Goal: Task Accomplishment & Management: Use online tool/utility

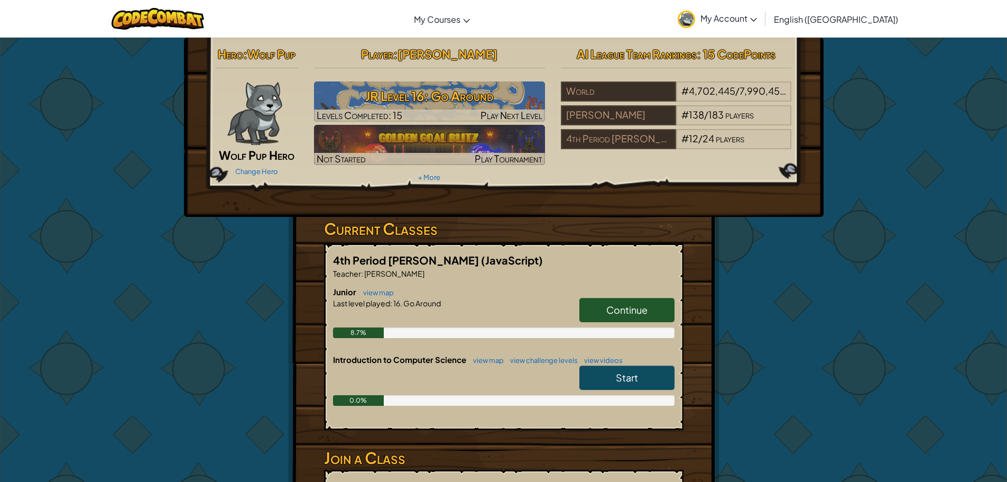
click at [626, 306] on span "Continue" at bounding box center [626, 310] width 41 height 12
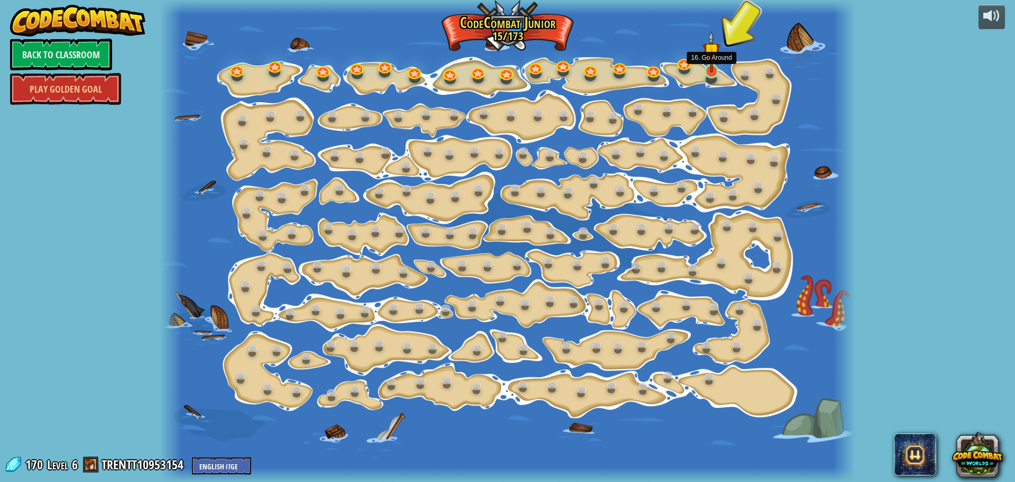
click at [712, 64] on img at bounding box center [712, 52] width 18 height 42
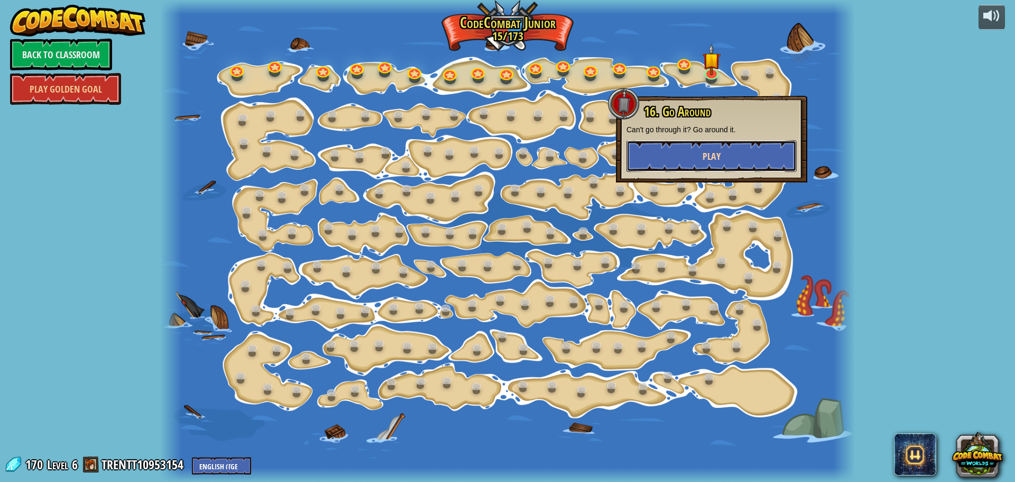
click at [707, 155] on span "Play" at bounding box center [712, 156] width 18 height 13
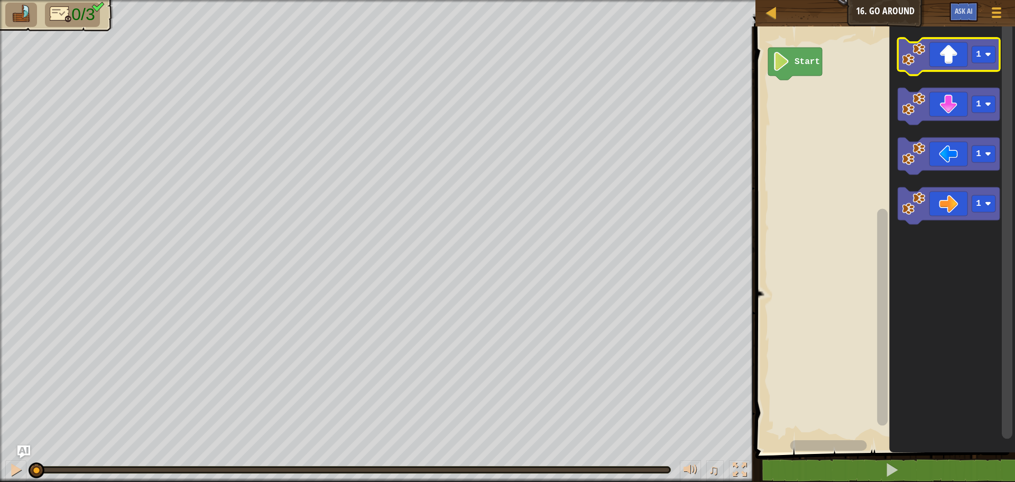
click at [939, 57] on icon "Blockly Workspace" at bounding box center [949, 56] width 102 height 37
click at [961, 57] on icon "Blockly Workspace" at bounding box center [949, 56] width 102 height 37
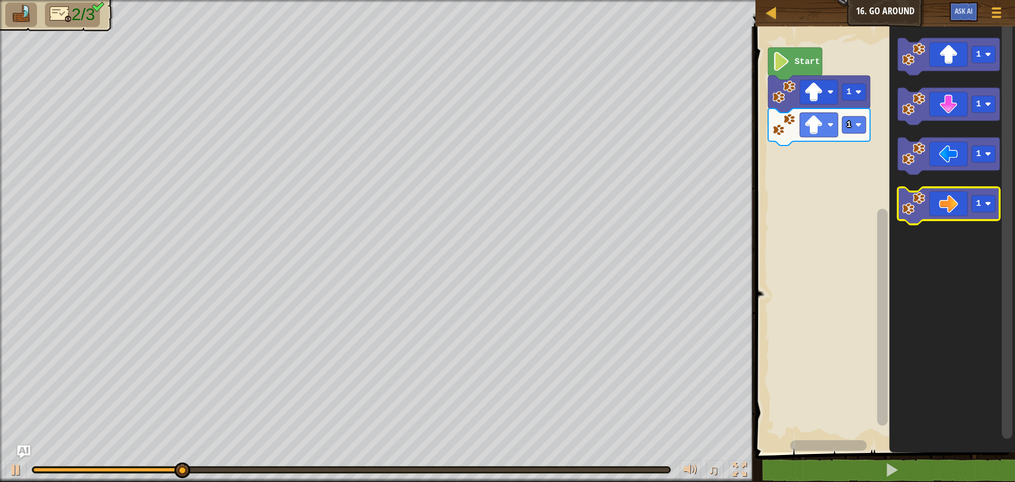
click at [950, 213] on icon "Blockly Workspace" at bounding box center [949, 205] width 102 height 37
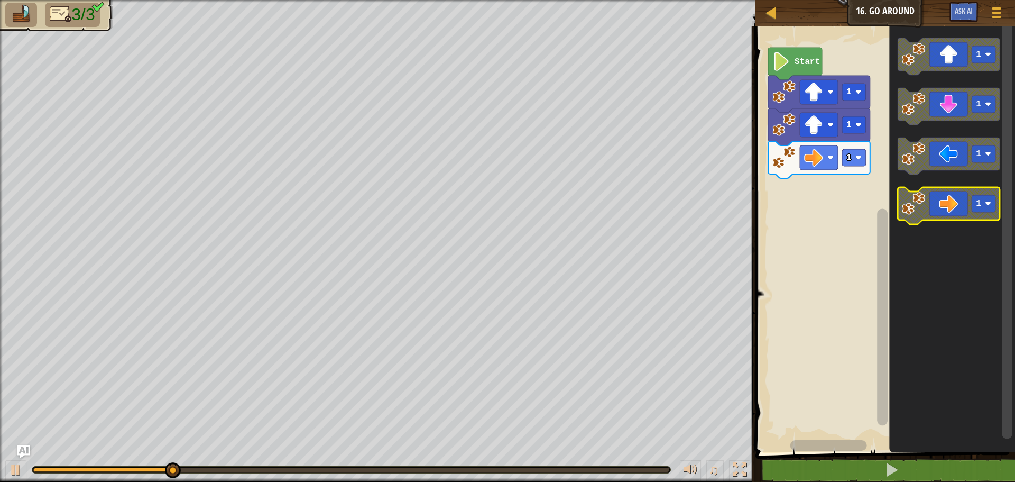
click at [950, 213] on icon "Blockly Workspace" at bounding box center [949, 205] width 102 height 37
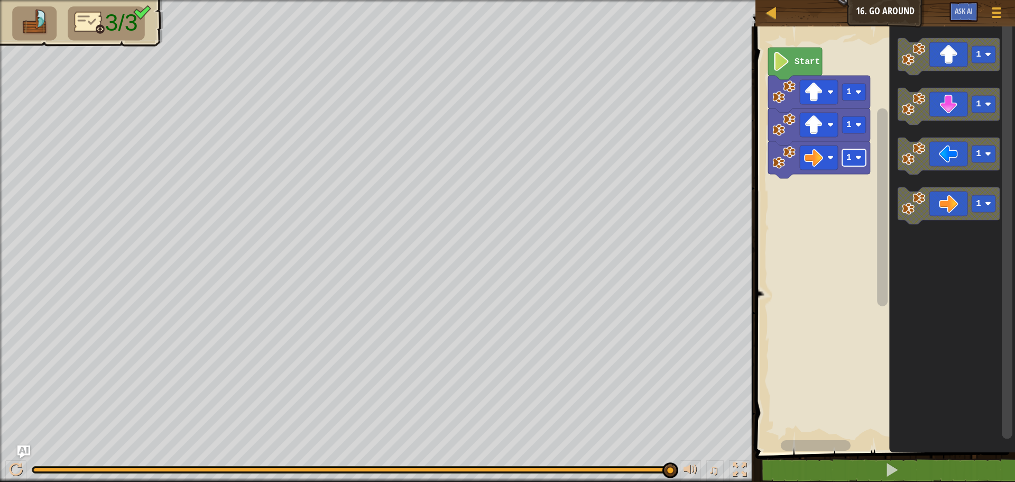
click at [857, 156] on image "Blockly Workspace" at bounding box center [859, 157] width 6 height 6
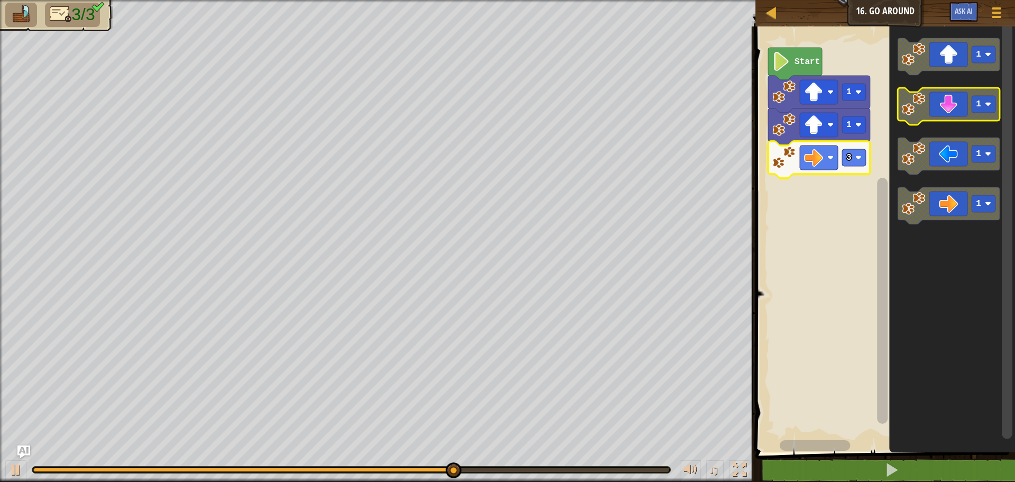
click at [962, 115] on icon "Blockly Workspace" at bounding box center [949, 106] width 102 height 37
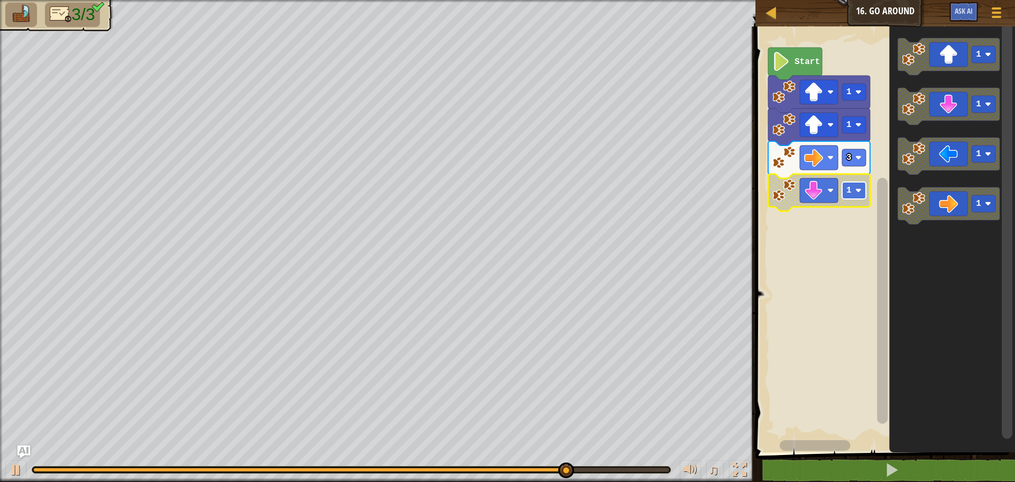
click at [860, 186] on rect "Blockly Workspace" at bounding box center [854, 190] width 24 height 17
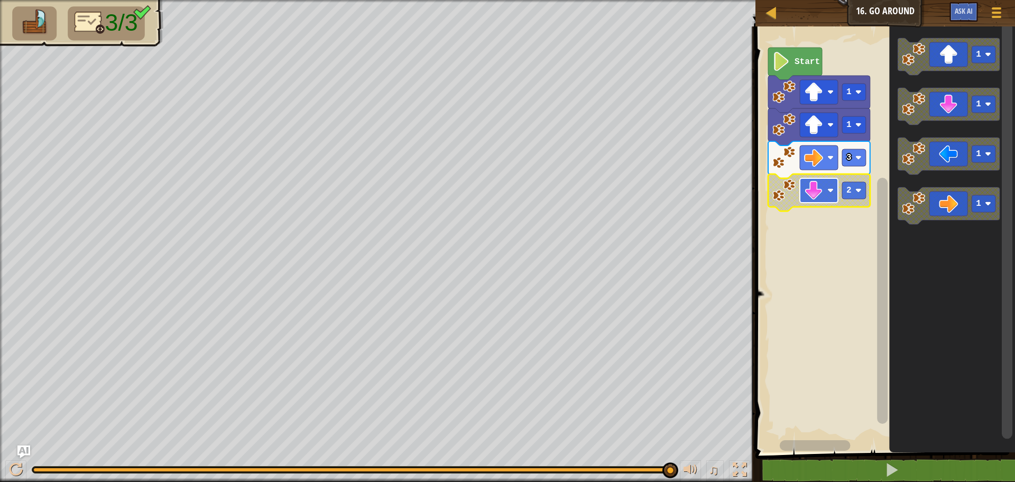
click at [813, 197] on image "Blockly Workspace" at bounding box center [813, 190] width 19 height 19
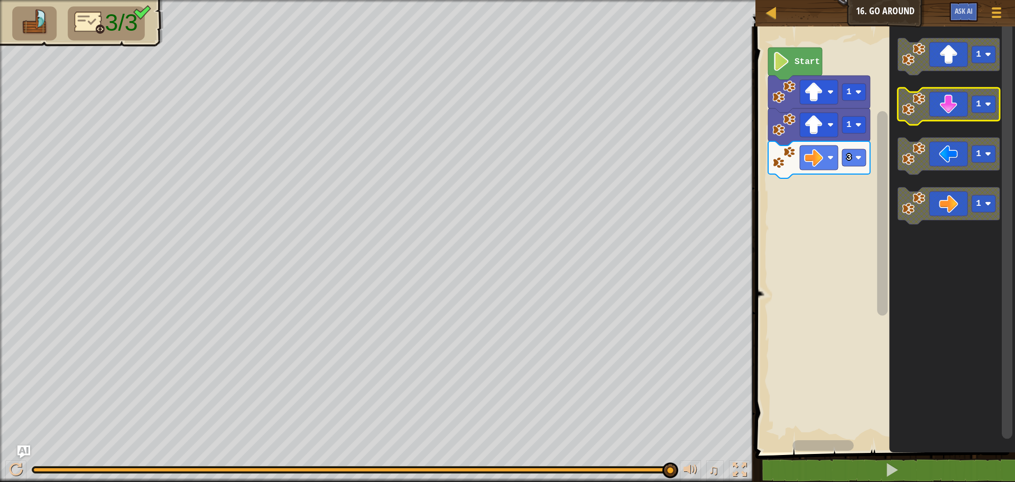
click at [951, 103] on icon "Blockly Workspace" at bounding box center [949, 106] width 102 height 37
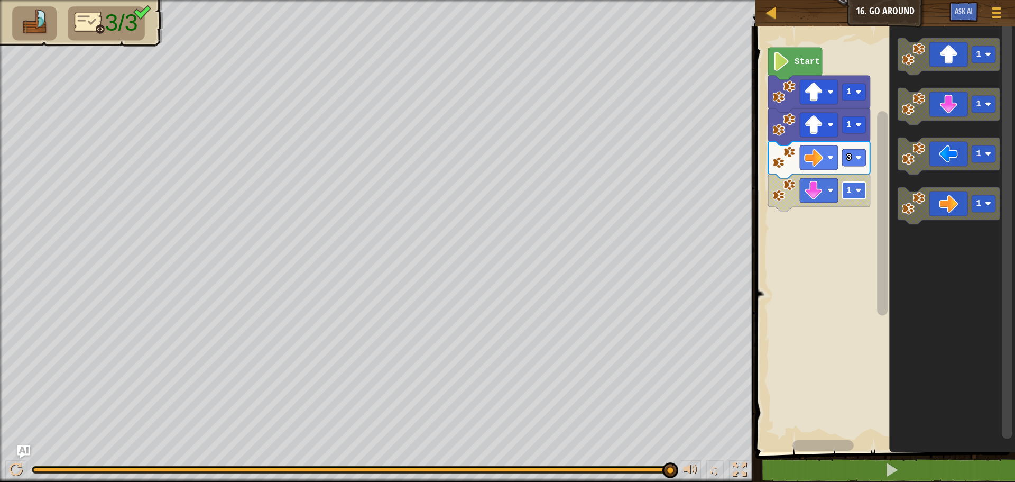
click at [856, 188] on image "Blockly Workspace" at bounding box center [859, 190] width 6 height 6
click at [858, 192] on image "Blockly Workspace" at bounding box center [859, 190] width 6 height 6
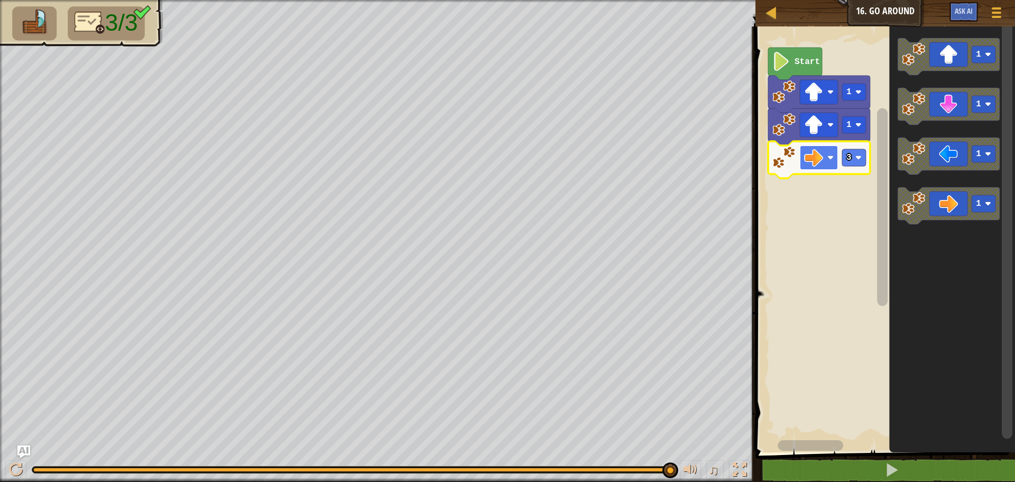
click at [829, 155] on image "Blockly Workspace" at bounding box center [831, 157] width 6 height 6
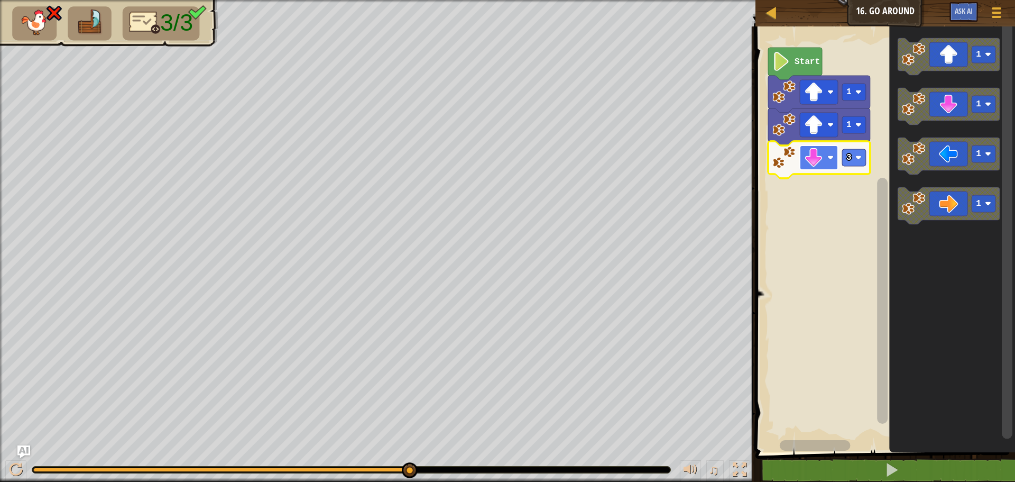
click at [832, 158] on image "Blockly Workspace" at bounding box center [831, 157] width 6 height 6
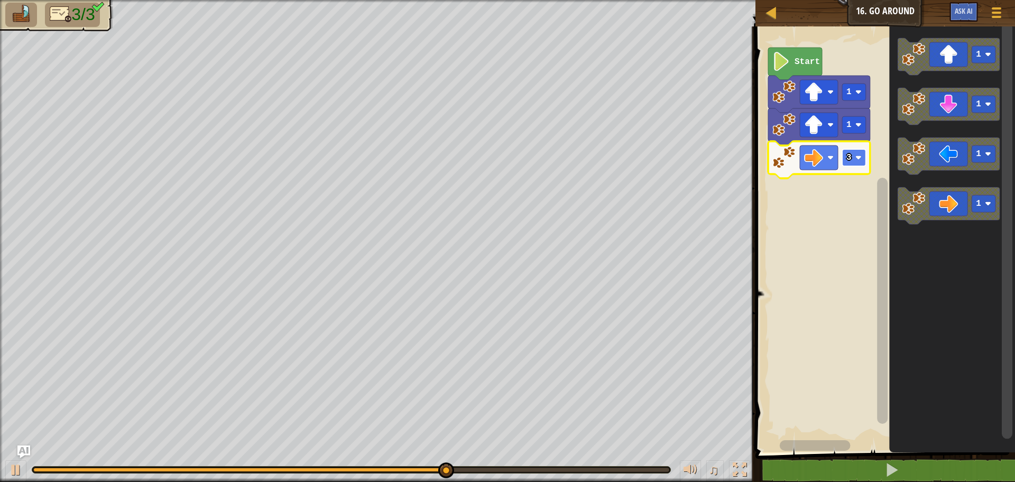
click at [860, 155] on image "Blockly Workspace" at bounding box center [859, 157] width 6 height 6
click at [857, 159] on image "Blockly Workspace" at bounding box center [859, 157] width 6 height 6
click at [828, 160] on rect "Blockly Workspace" at bounding box center [819, 157] width 38 height 24
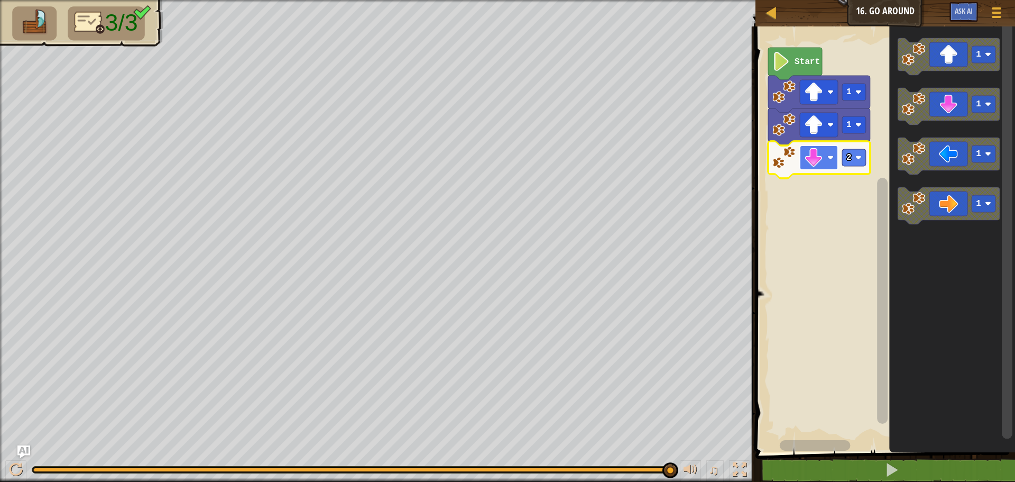
click at [829, 159] on image "Blockly Workspace" at bounding box center [831, 157] width 6 height 6
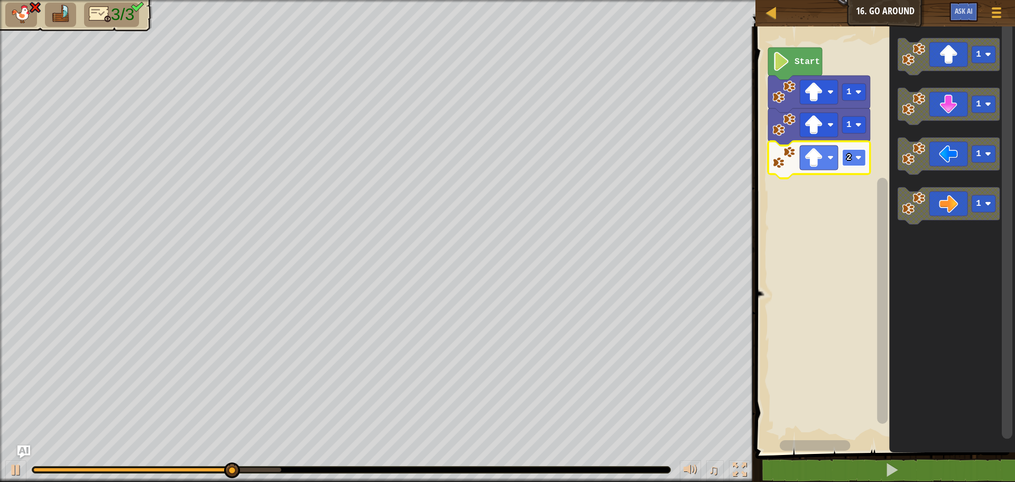
click at [858, 154] on image "Blockly Workspace" at bounding box center [859, 157] width 6 height 6
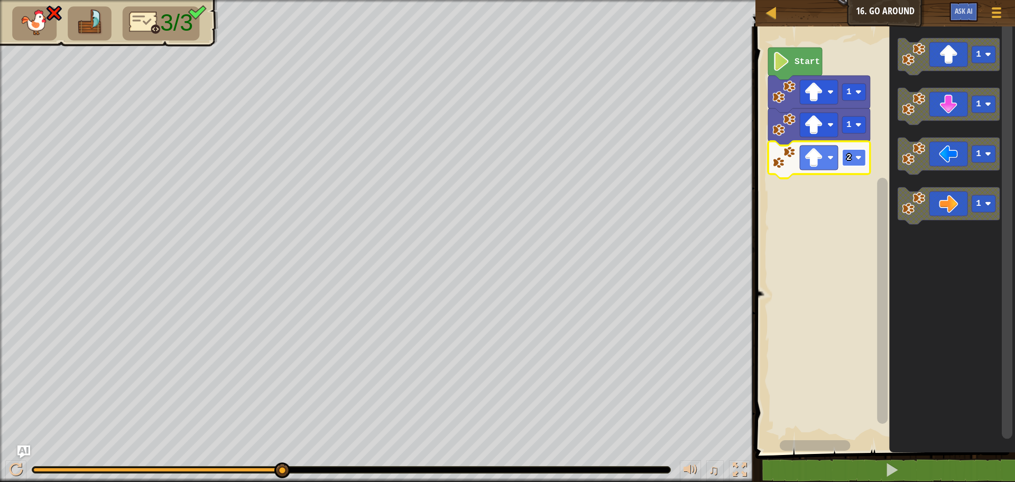
click at [853, 160] on rect "Blockly Workspace" at bounding box center [854, 157] width 24 height 17
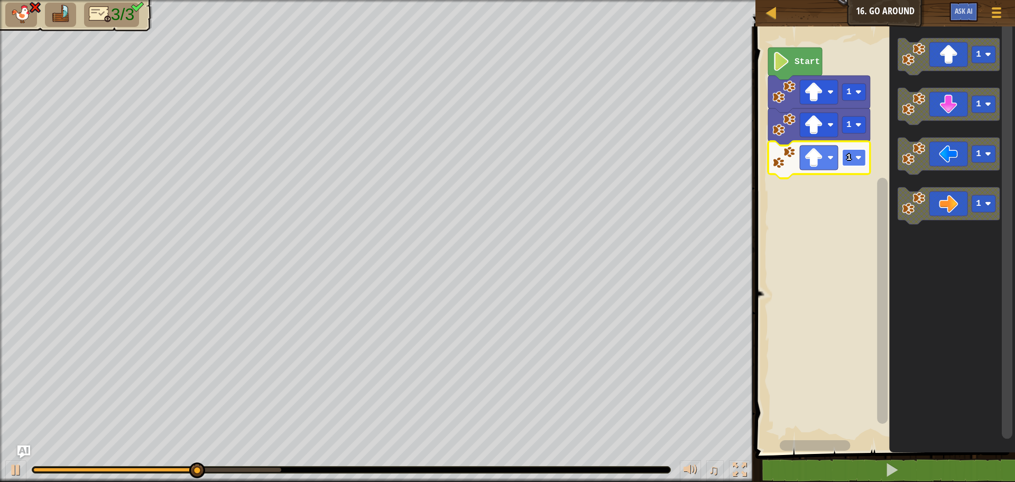
click at [858, 156] on image "Blockly Workspace" at bounding box center [859, 157] width 6 height 6
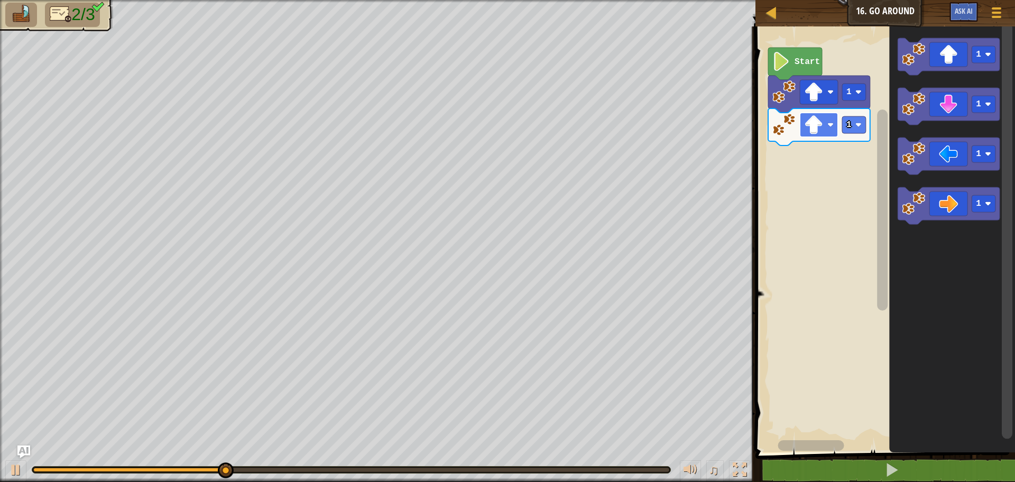
click at [830, 119] on rect "Blockly Workspace" at bounding box center [819, 125] width 38 height 24
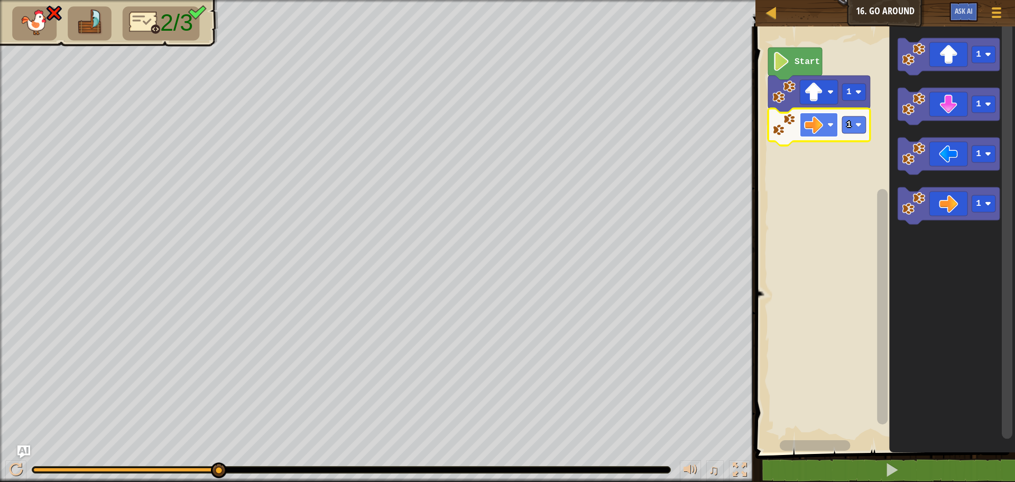
click at [831, 124] on image "Blockly Workspace" at bounding box center [831, 125] width 6 height 6
click at [764, 208] on rect "Blockly Workspace" at bounding box center [883, 236] width 263 height 431
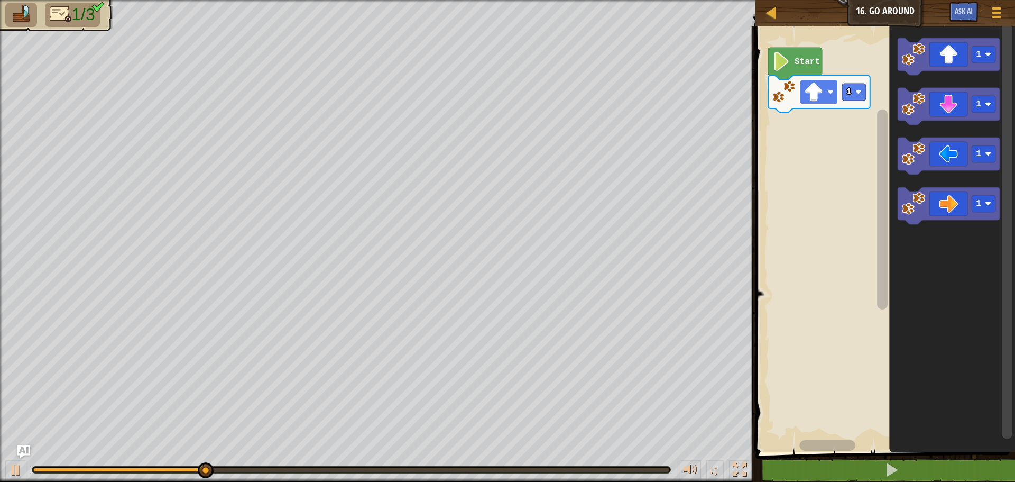
click at [826, 86] on rect "Blockly Workspace" at bounding box center [819, 92] width 38 height 24
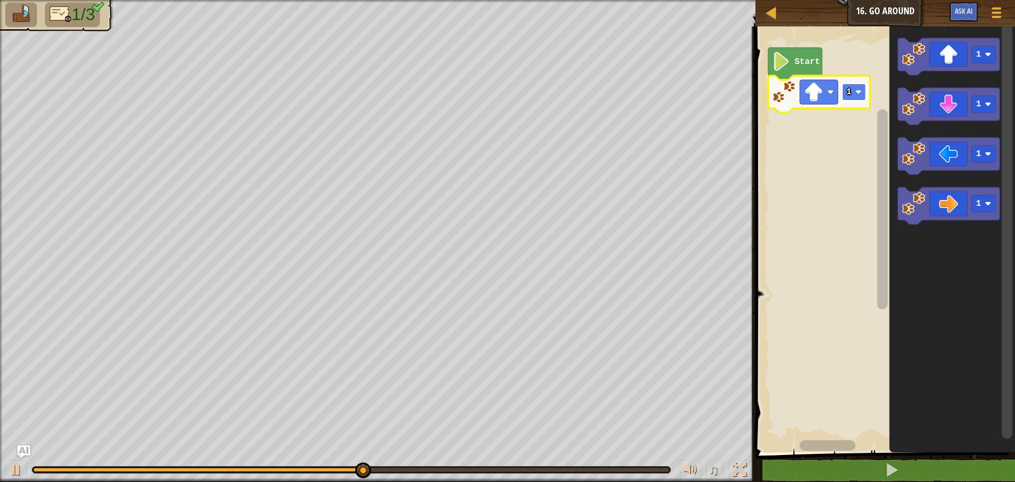
click at [857, 93] on image "Blockly Workspace" at bounding box center [859, 92] width 6 height 6
click at [830, 92] on image "Blockly Workspace" at bounding box center [831, 92] width 6 height 6
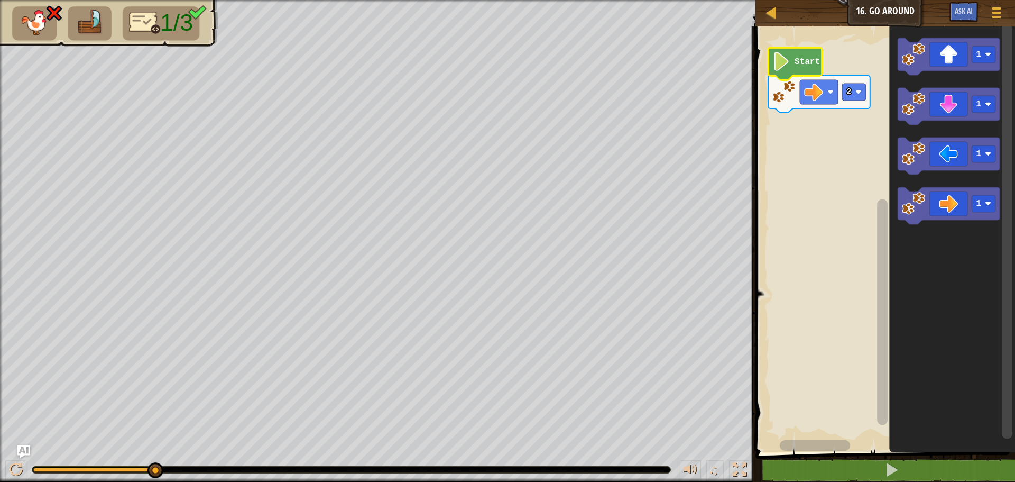
click at [801, 65] on text "Start" at bounding box center [807, 62] width 25 height 10
click at [812, 68] on icon "Blockly Workspace" at bounding box center [795, 64] width 54 height 32
click at [813, 68] on icon "Blockly Workspace" at bounding box center [795, 64] width 54 height 32
click at [831, 97] on rect "Blockly Workspace" at bounding box center [819, 92] width 38 height 24
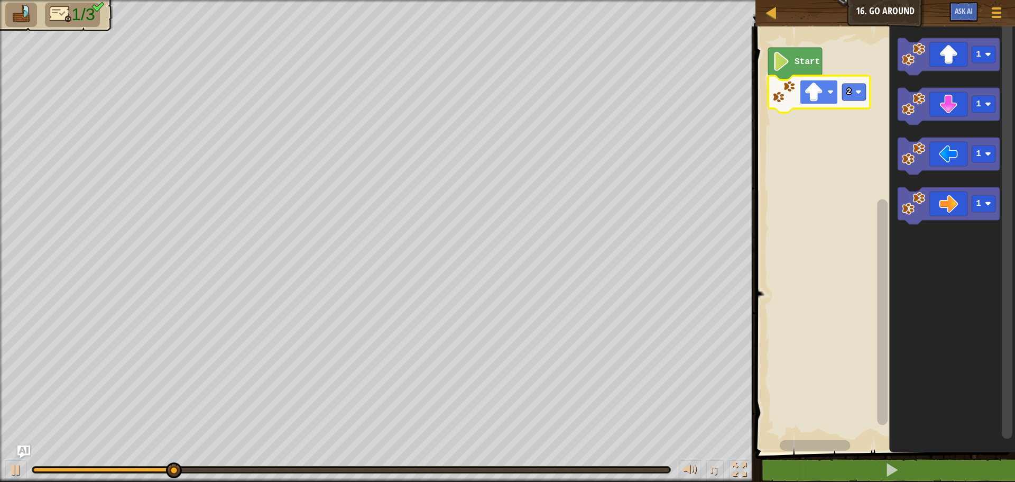
click at [824, 96] on rect "Blockly Workspace" at bounding box center [819, 92] width 38 height 24
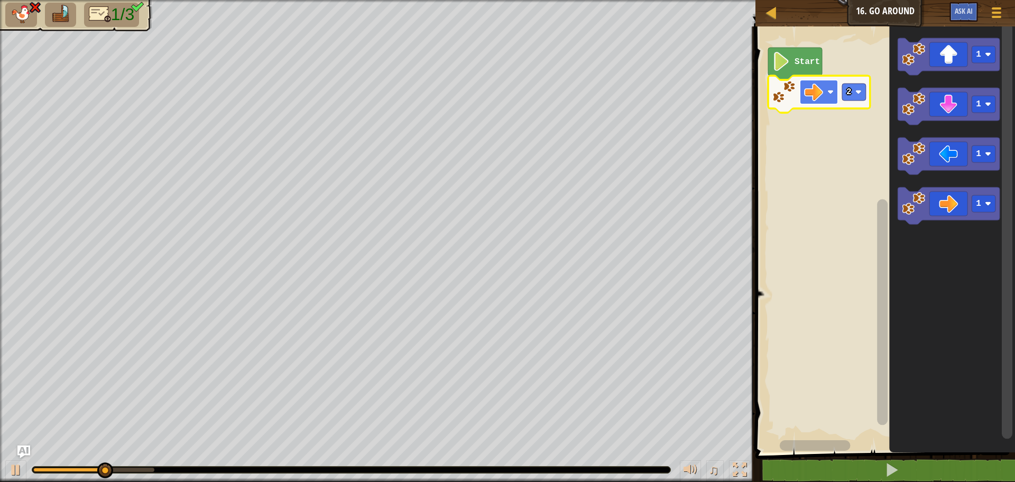
click at [826, 86] on rect "Blockly Workspace" at bounding box center [819, 92] width 38 height 24
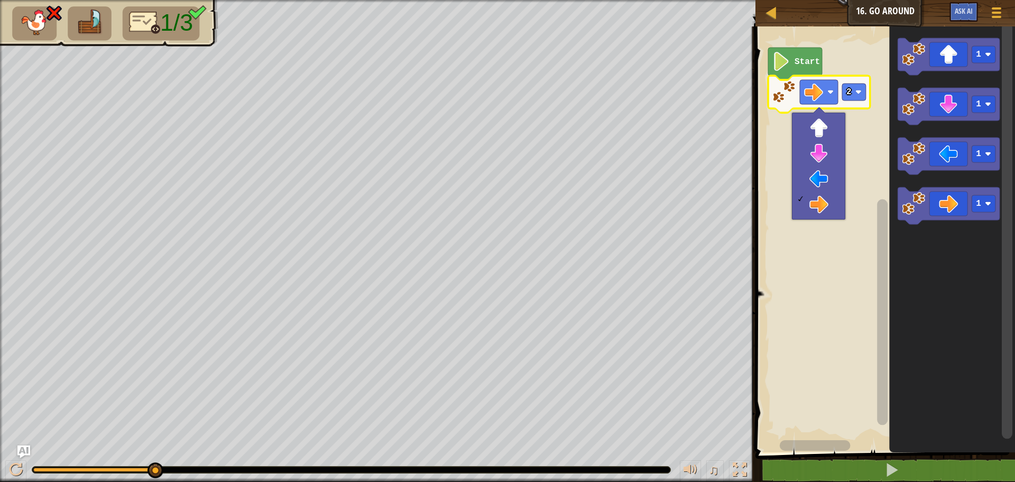
click at [819, 114] on div at bounding box center [819, 113] width 12 height 12
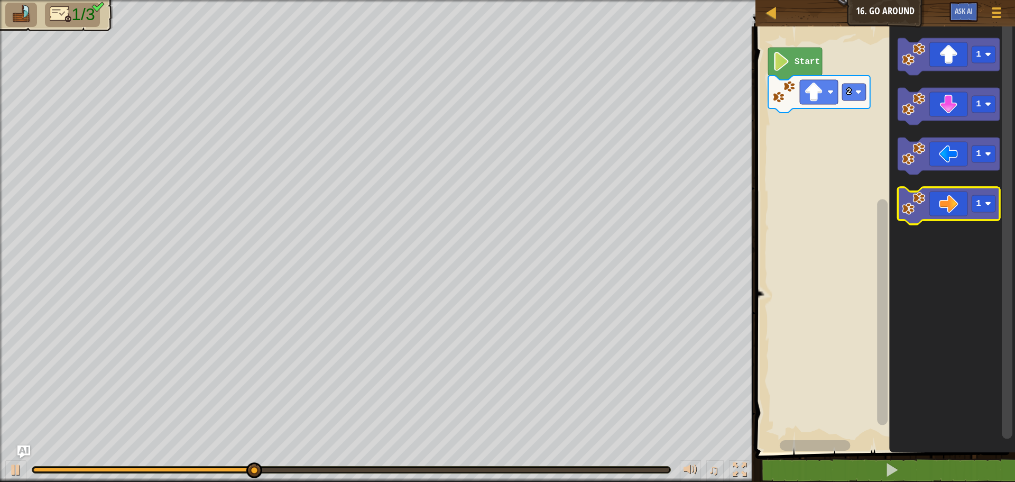
click at [963, 215] on icon "Blockly Workspace" at bounding box center [949, 205] width 102 height 37
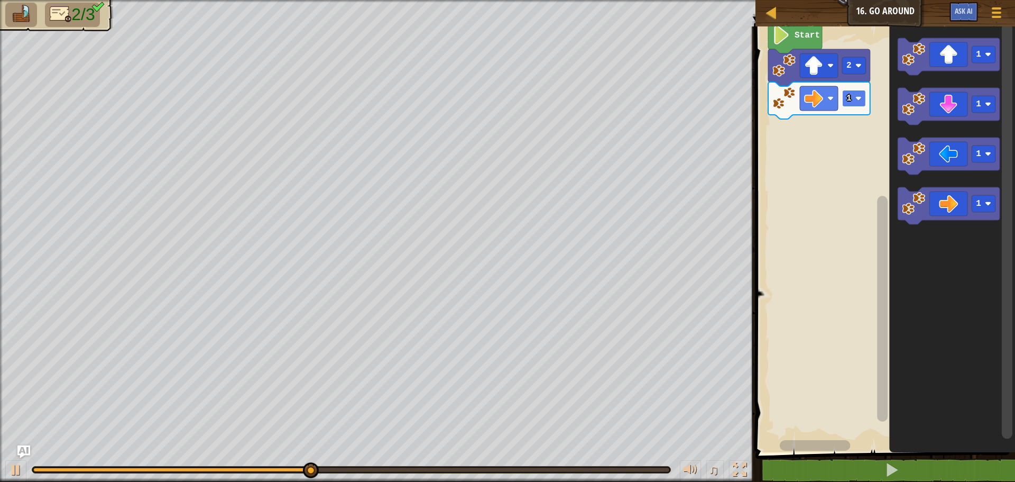
click at [860, 104] on rect "Blockly Workspace" at bounding box center [854, 98] width 24 height 17
click at [858, 99] on image "Blockly Workspace" at bounding box center [859, 98] width 6 height 6
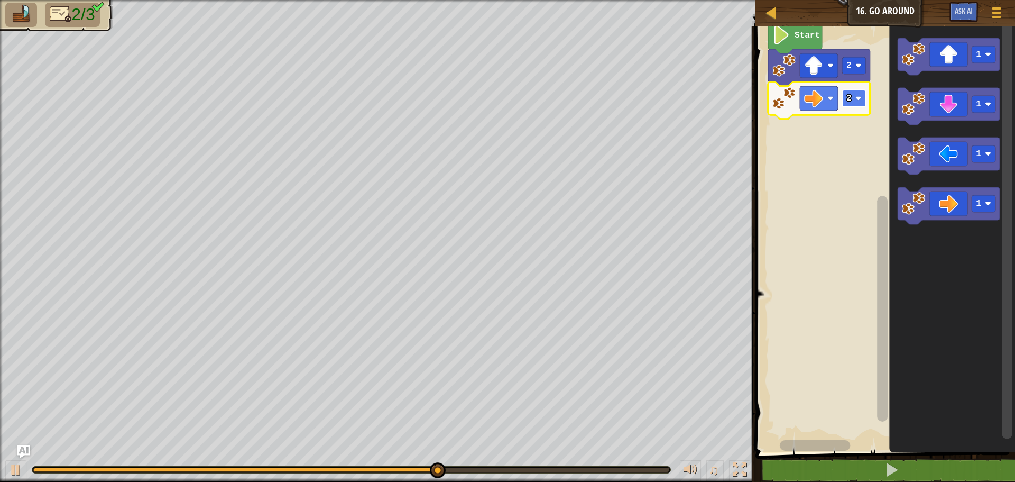
click at [858, 105] on rect "Blockly Workspace" at bounding box center [854, 98] width 24 height 17
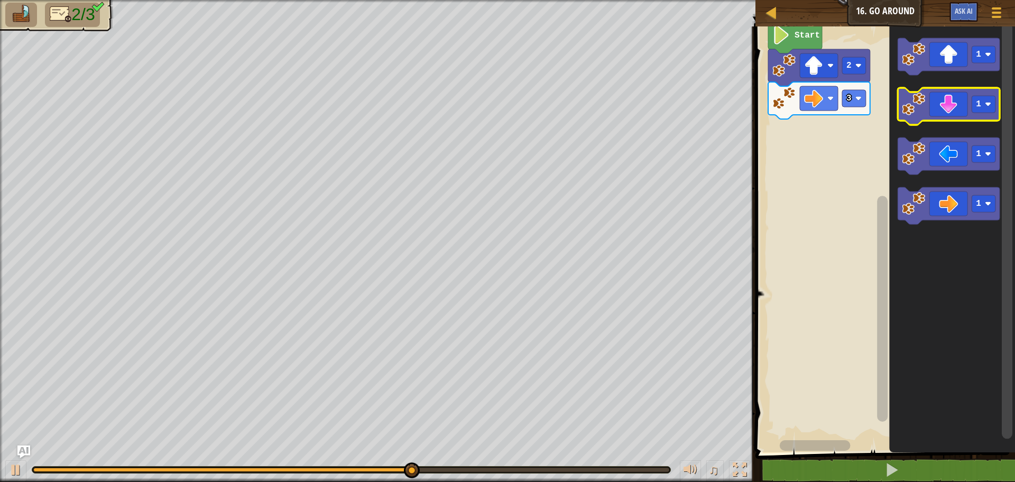
click at [967, 101] on icon "Blockly Workspace" at bounding box center [949, 106] width 102 height 37
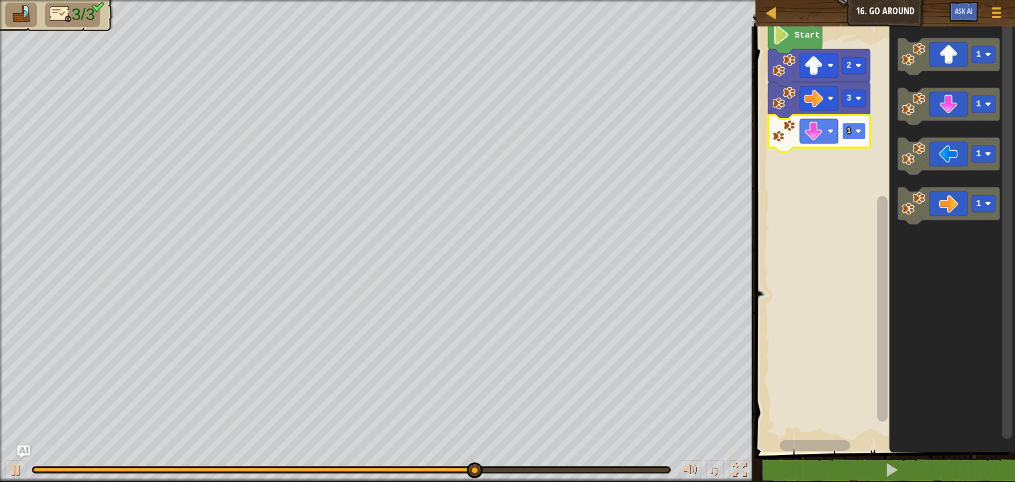
click at [856, 127] on rect "Blockly Workspace" at bounding box center [854, 131] width 24 height 17
click at [848, 134] on text "1" at bounding box center [849, 131] width 5 height 10
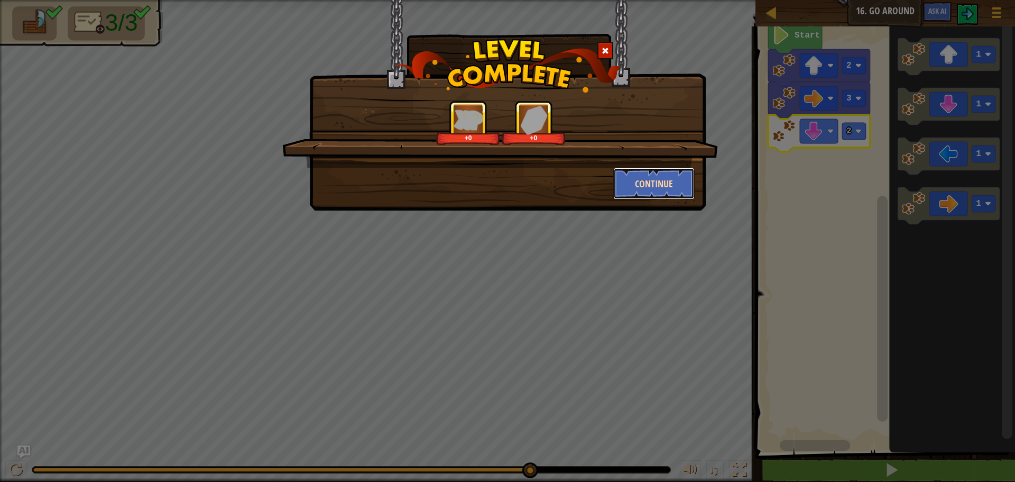
click at [667, 181] on button "Continue" at bounding box center [654, 184] width 82 height 32
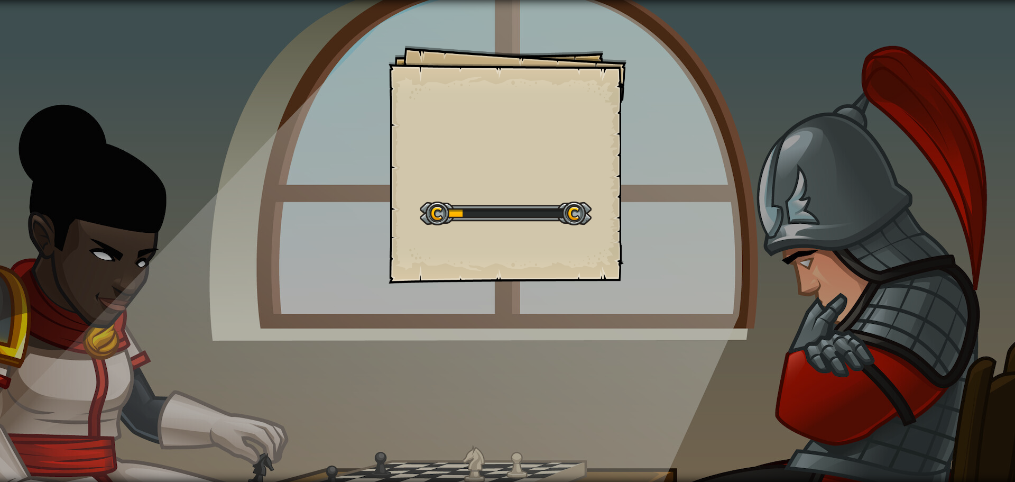
click at [470, 266] on div "Goals Start Level Error loading from server. Try refreshing the page. You'll ne…" at bounding box center [508, 164] width 238 height 238
click at [575, 220] on div at bounding box center [506, 213] width 172 height 24
click at [578, 215] on div at bounding box center [506, 213] width 172 height 24
click at [573, 215] on div at bounding box center [506, 213] width 172 height 24
click at [574, 213] on div at bounding box center [506, 213] width 172 height 24
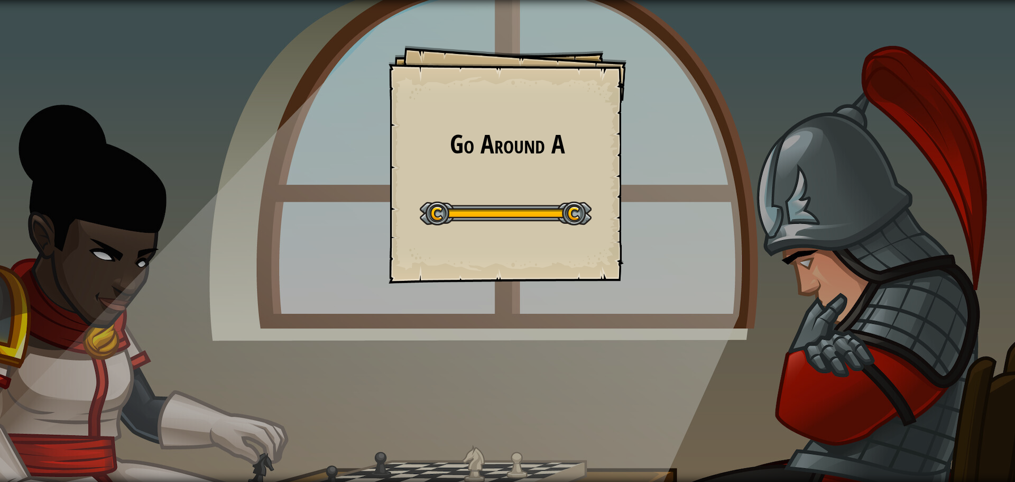
click at [571, 213] on div at bounding box center [506, 213] width 172 height 24
click at [547, 184] on div "Go Around A Goals Start Level Error loading from server. Try refreshing the pag…" at bounding box center [508, 164] width 238 height 238
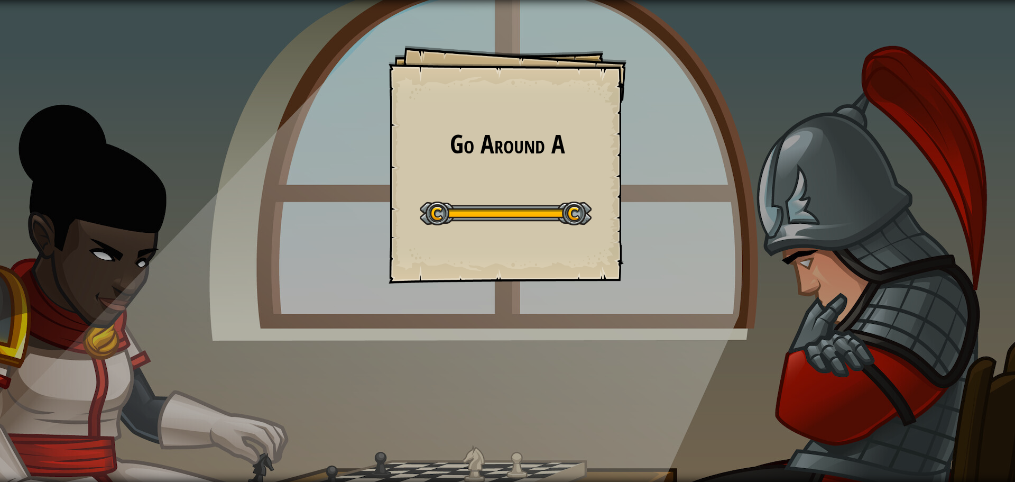
click at [547, 184] on div "Go Around A Goals Start Level Error loading from server. Try refreshing the pag…" at bounding box center [508, 164] width 238 height 238
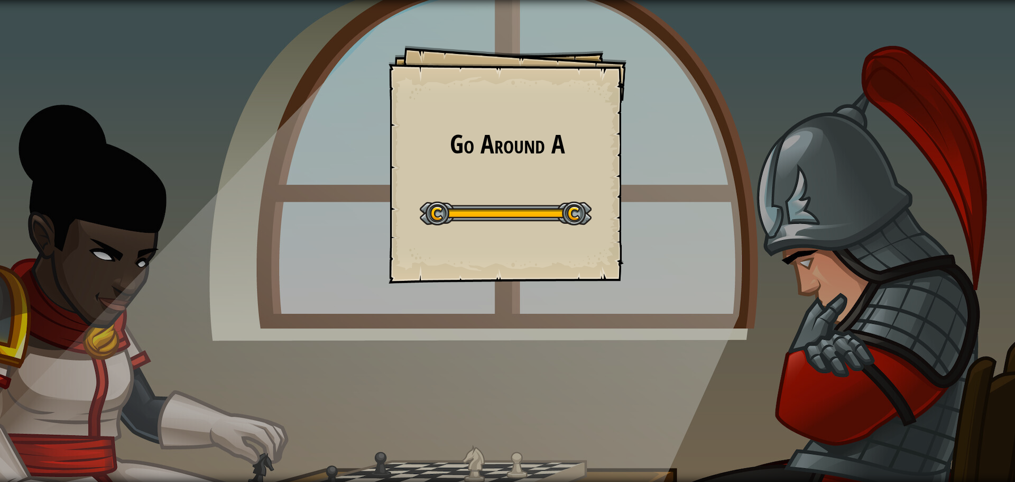
click at [547, 184] on div "Go Around A Goals Start Level Error loading from server. Try refreshing the pag…" at bounding box center [508, 164] width 238 height 238
click at [530, 237] on div "Go Around A Goals Start Level Error loading from server. Try refreshing the pag…" at bounding box center [508, 164] width 238 height 238
click at [556, 207] on div "Go Around A Goals Start Level Error loading from server. Try refreshing the pag…" at bounding box center [507, 241] width 1015 height 482
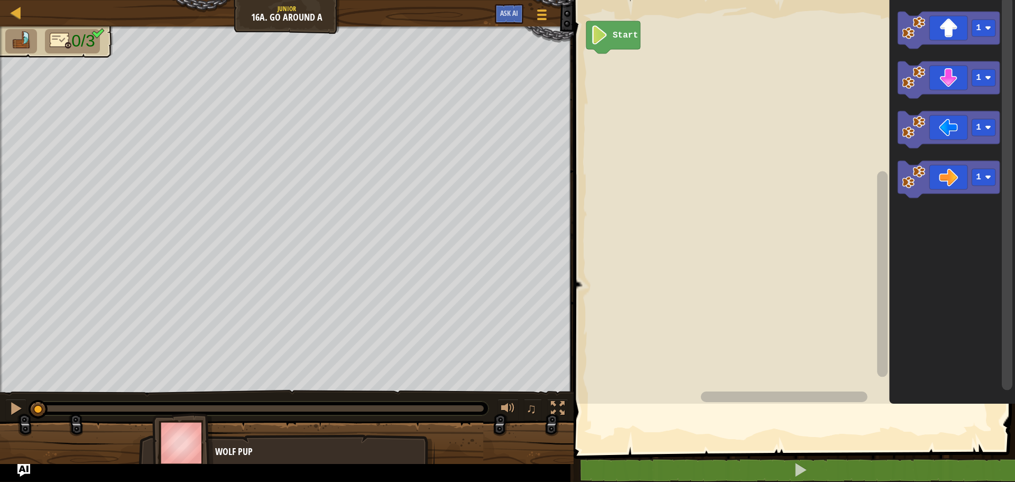
drag, startPoint x: 556, startPoint y: 207, endPoint x: 655, endPoint y: 220, distance: 99.2
click at [575, 207] on div "Map Junior 16a. Go Around A Game Menu Ask AI 1 הההההההההההההההההההההההההההההההה…" at bounding box center [507, 241] width 1015 height 482
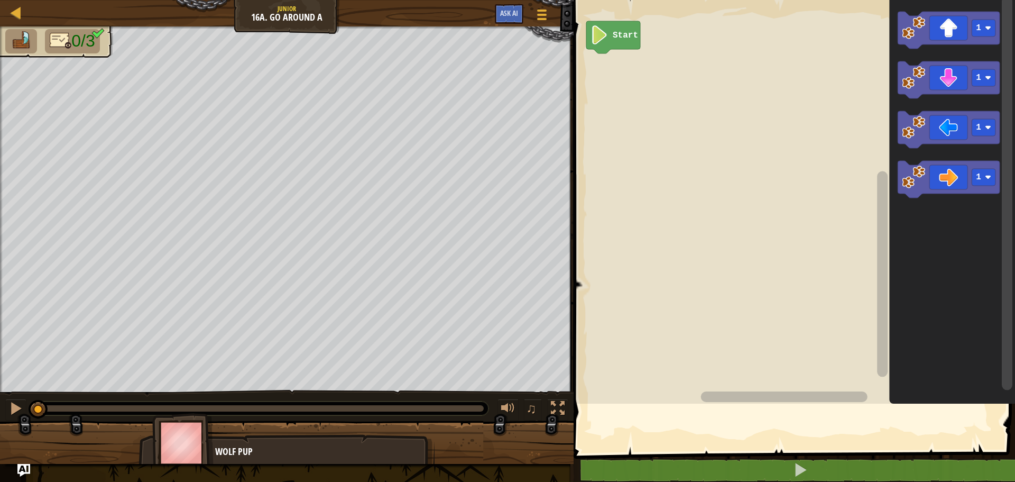
click at [703, 258] on rect "Blockly Workspace" at bounding box center [793, 199] width 445 height 409
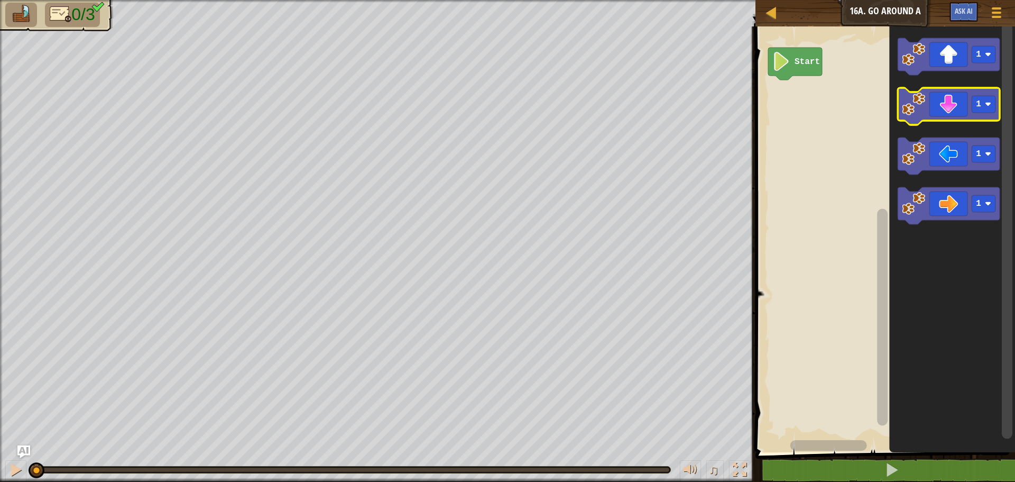
click at [962, 107] on icon "Blockly Workspace" at bounding box center [949, 106] width 102 height 37
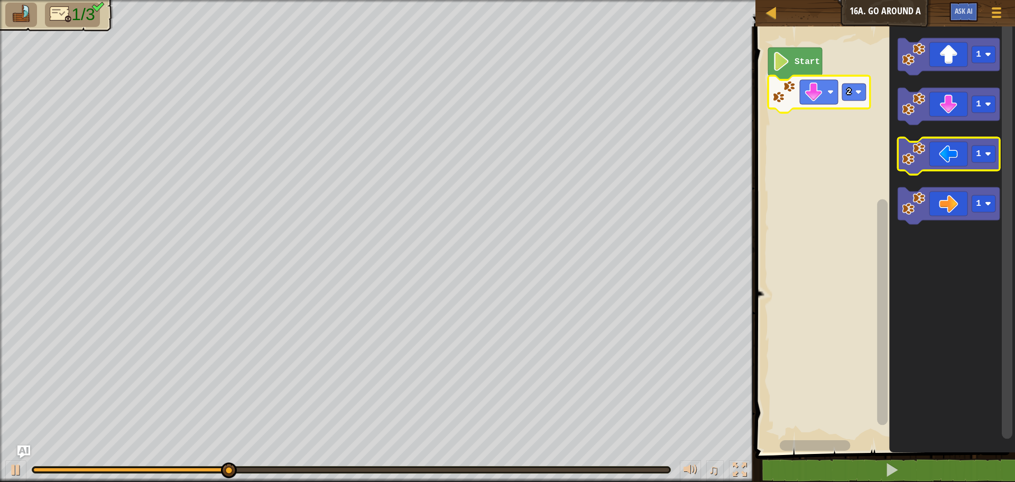
click at [948, 147] on icon "Blockly Workspace" at bounding box center [949, 155] width 102 height 37
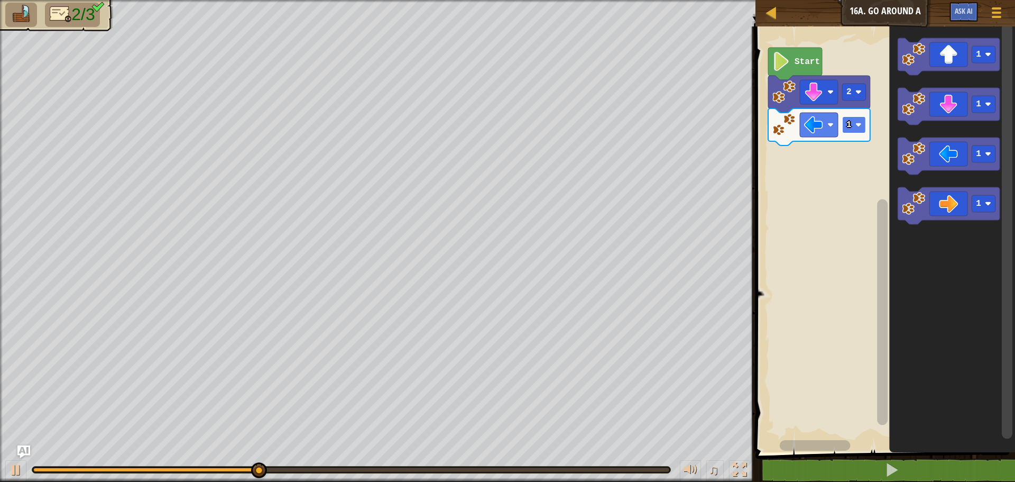
click at [856, 128] on image "Blockly Workspace" at bounding box center [859, 125] width 6 height 6
click at [858, 133] on rect "Blockly Workspace" at bounding box center [854, 124] width 24 height 17
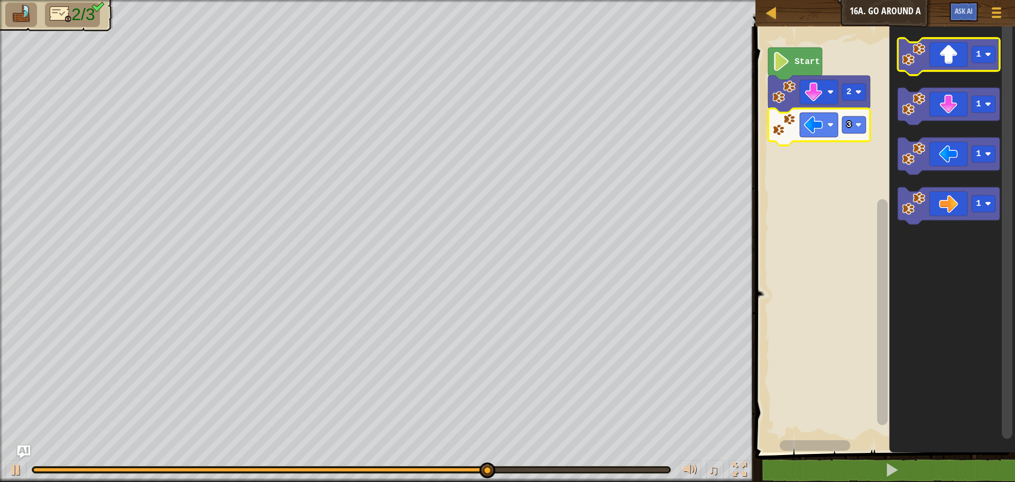
click at [956, 71] on rect "Blockly Workspace" at bounding box center [949, 56] width 102 height 37
click at [960, 67] on icon "Blockly Workspace" at bounding box center [949, 56] width 102 height 37
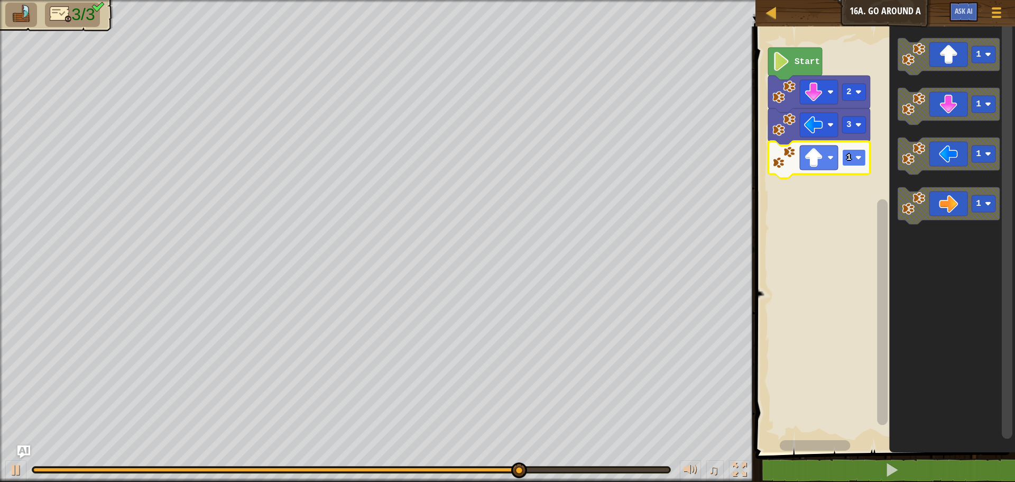
click at [855, 154] on rect "Blockly Workspace" at bounding box center [854, 157] width 24 height 17
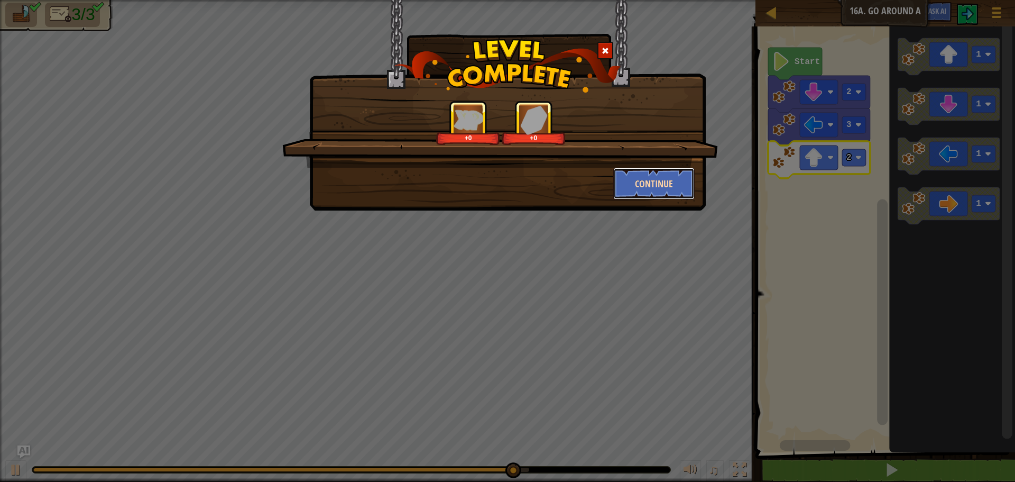
click at [674, 181] on button "Continue" at bounding box center [654, 184] width 82 height 32
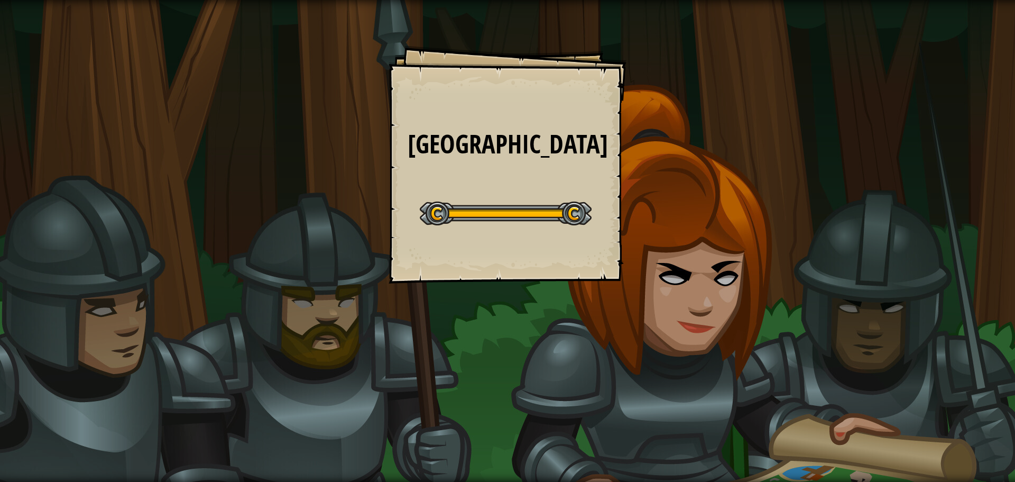
click at [562, 277] on div "Big Gem Square Goals Start Level Error loading from server. Try refreshing the …" at bounding box center [508, 164] width 238 height 238
click at [723, 317] on div "Big Gem Square Goals Start Level Error loading from server. Try refreshing the …" at bounding box center [507, 241] width 1015 height 482
click at [697, 251] on div "Big Gem Square Goals Start Level Error loading from server. Try refreshing the …" at bounding box center [507, 241] width 1015 height 482
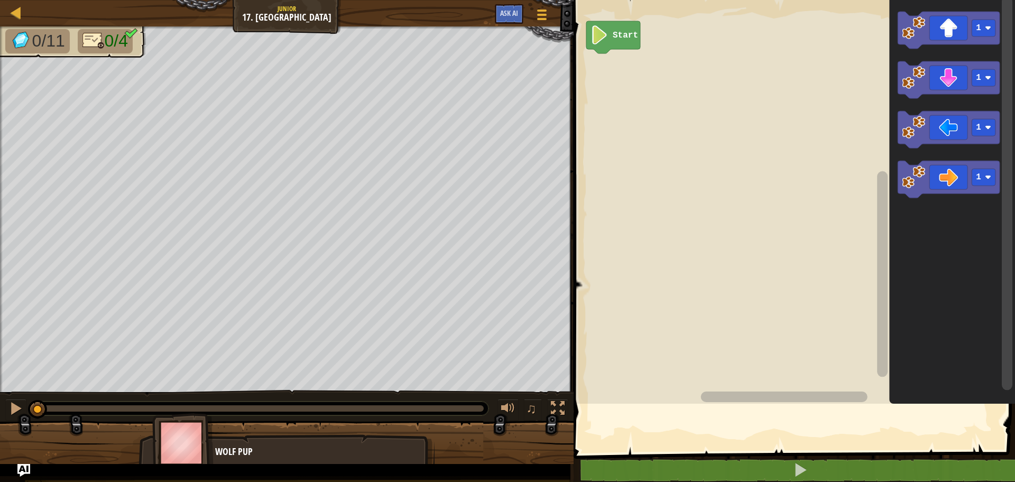
click at [694, 257] on rect "Blockly Workspace" at bounding box center [793, 199] width 445 height 409
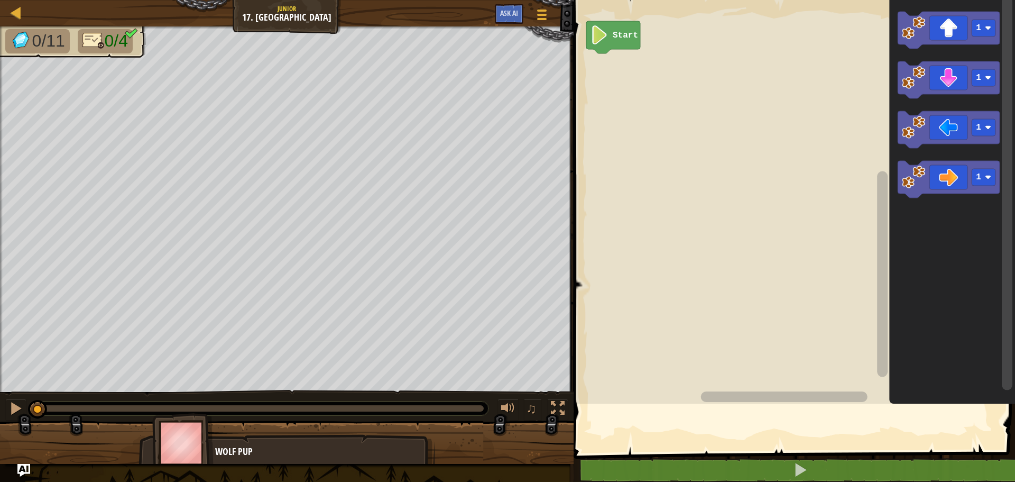
click at [688, 261] on rect "Blockly Workspace" at bounding box center [793, 199] width 445 height 409
click at [691, 261] on rect "Blockly Workspace" at bounding box center [793, 199] width 445 height 409
click at [574, 261] on div "0/11 0/4" at bounding box center [287, 209] width 574 height 366
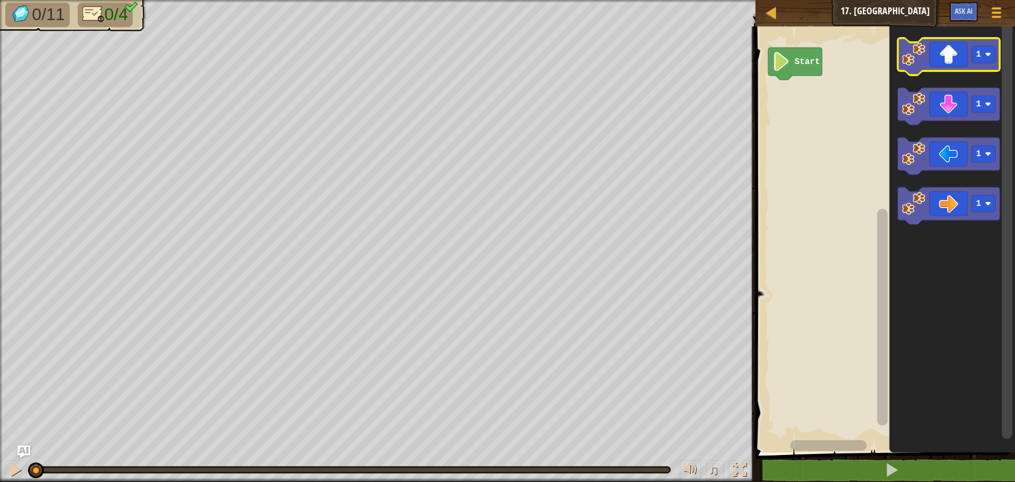
click at [967, 72] on rect "Blockly Workspace" at bounding box center [949, 56] width 102 height 37
click at [959, 45] on icon "Blockly Workspace" at bounding box center [949, 56] width 102 height 37
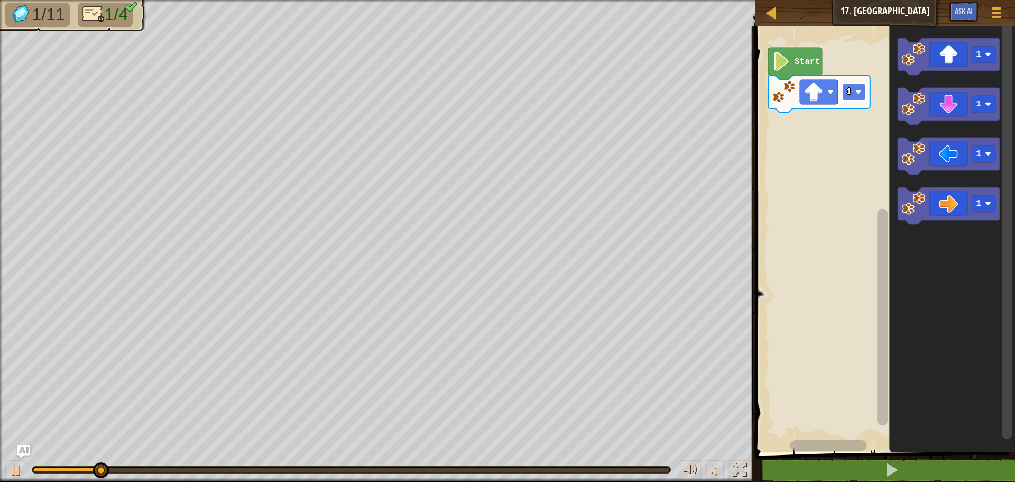
click at [857, 92] on image "Blockly Workspace" at bounding box center [859, 92] width 6 height 6
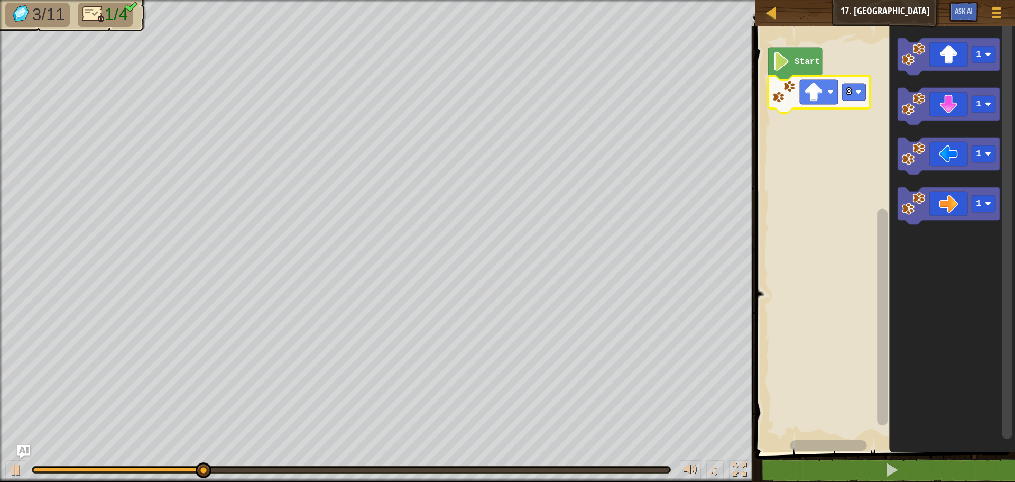
click at [937, 225] on icon "Blockly Workspace" at bounding box center [952, 236] width 126 height 431
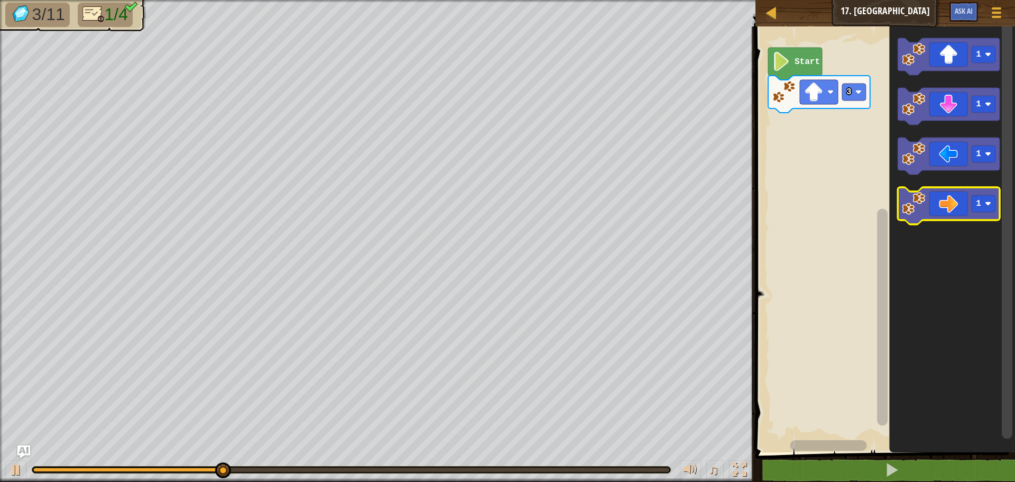
click at [940, 203] on icon "Blockly Workspace" at bounding box center [949, 205] width 102 height 37
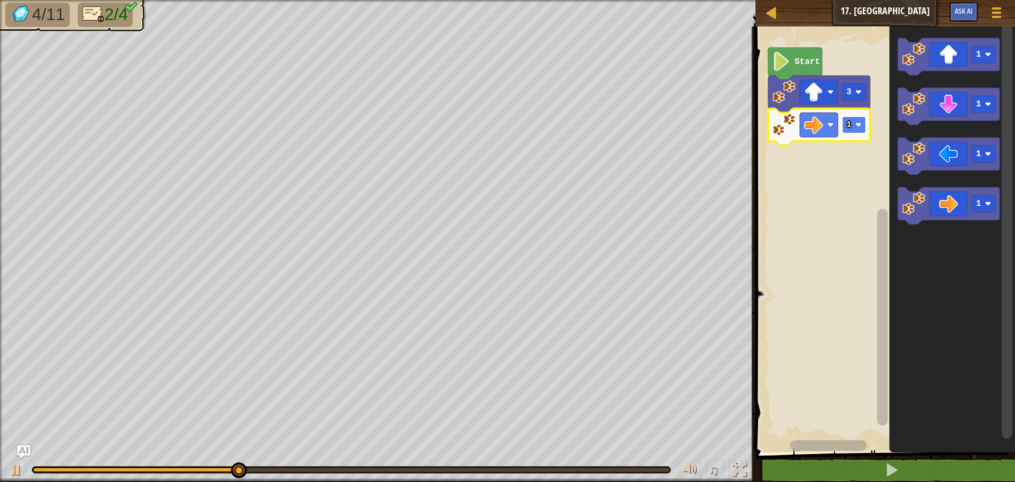
click at [860, 125] on image "Blockly Workspace" at bounding box center [859, 125] width 6 height 6
click at [934, 99] on icon "Blockly Workspace" at bounding box center [949, 106] width 102 height 37
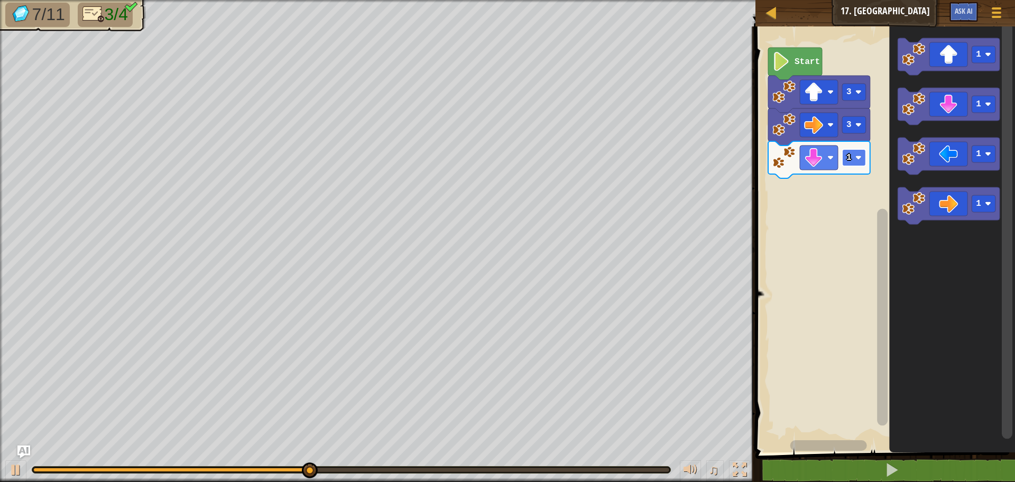
click at [856, 154] on image "Blockly Workspace" at bounding box center [859, 157] width 6 height 6
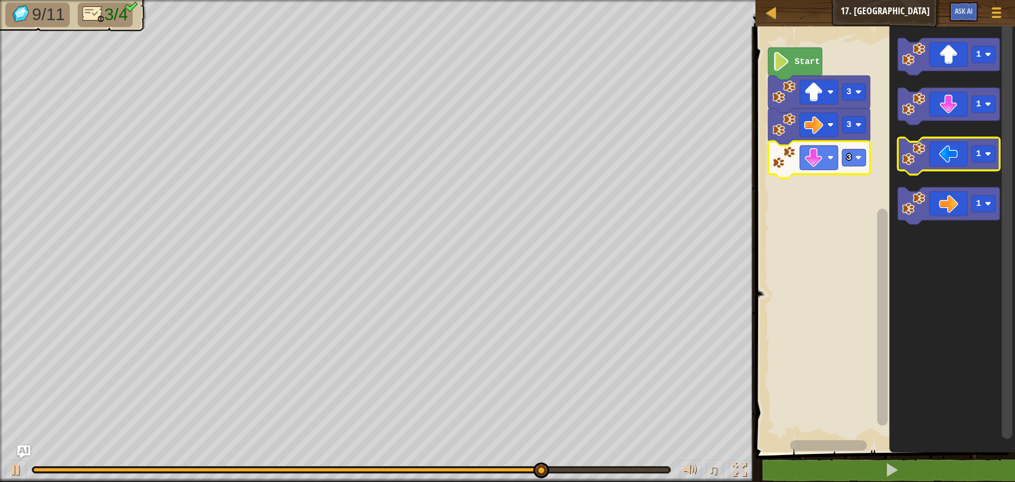
click at [953, 155] on icon "Blockly Workspace" at bounding box center [949, 155] width 102 height 37
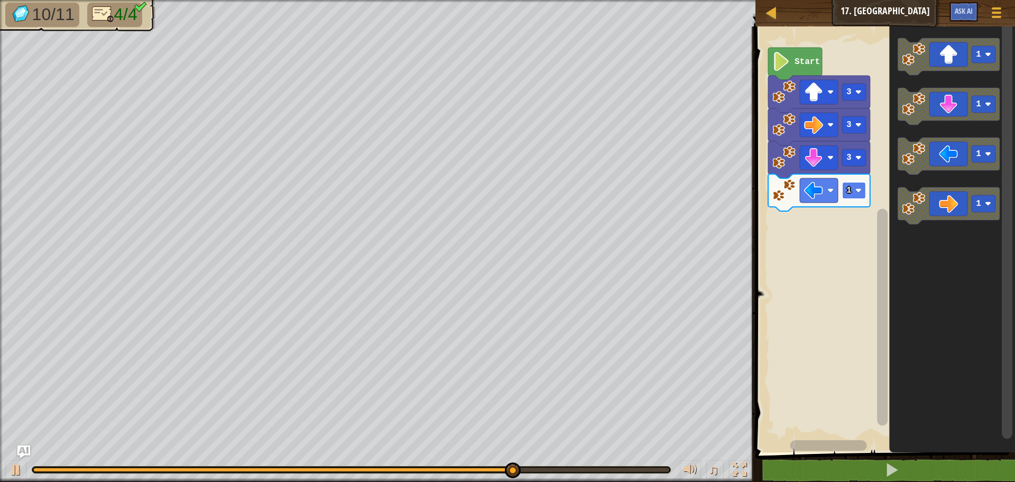
click at [853, 183] on rect "Blockly Workspace" at bounding box center [854, 190] width 24 height 17
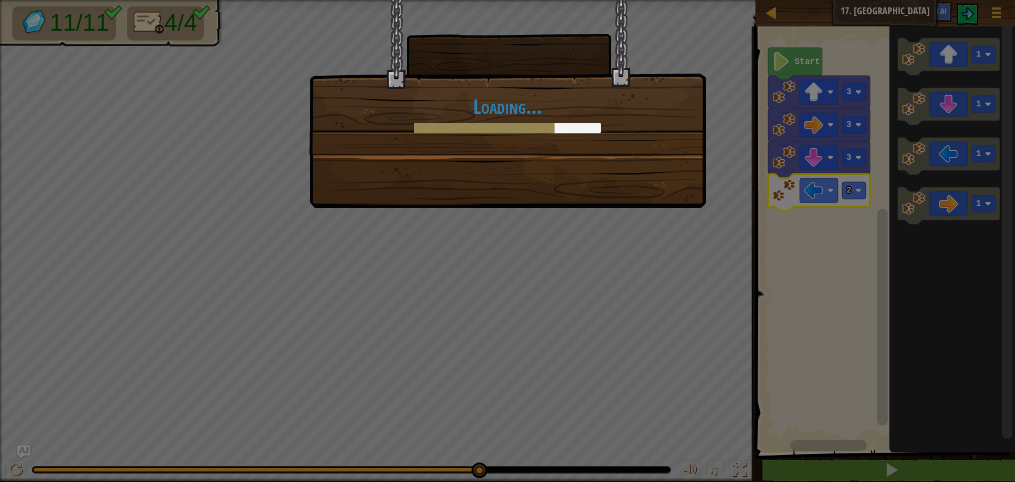
click at [663, 191] on div "Loading..." at bounding box center [507, 104] width 397 height 208
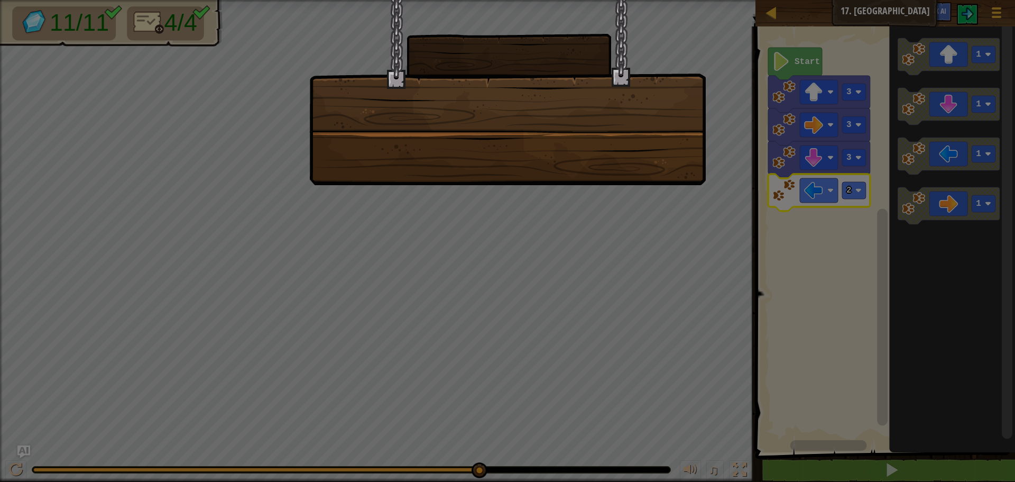
click at [667, 190] on div at bounding box center [507, 241] width 1015 height 482
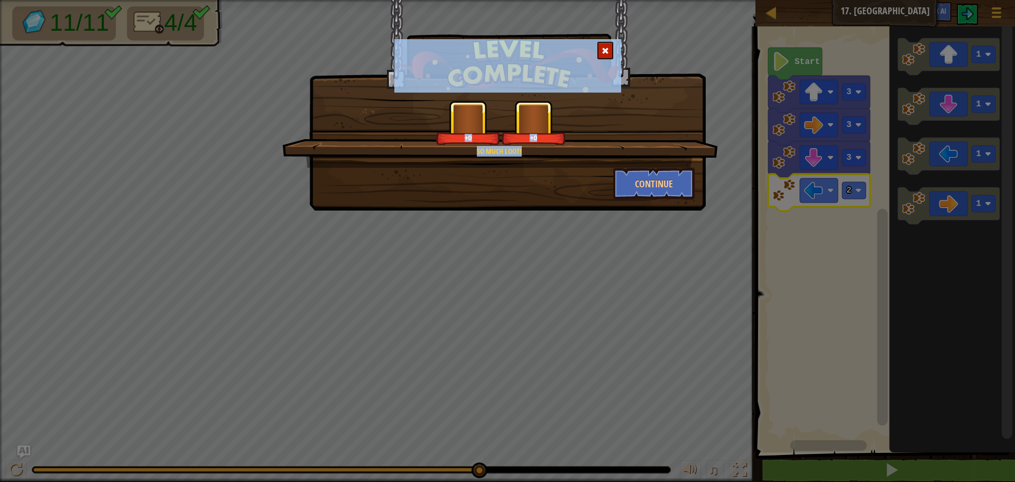
click at [667, 190] on div "So much loot! +0 +0 Continue" at bounding box center [507, 241] width 1015 height 482
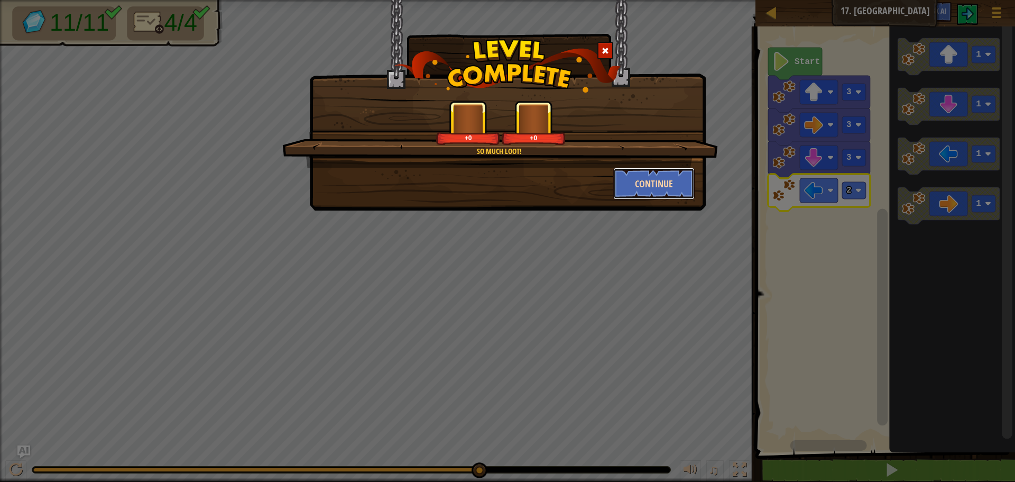
click at [664, 189] on button "Continue" at bounding box center [654, 184] width 82 height 32
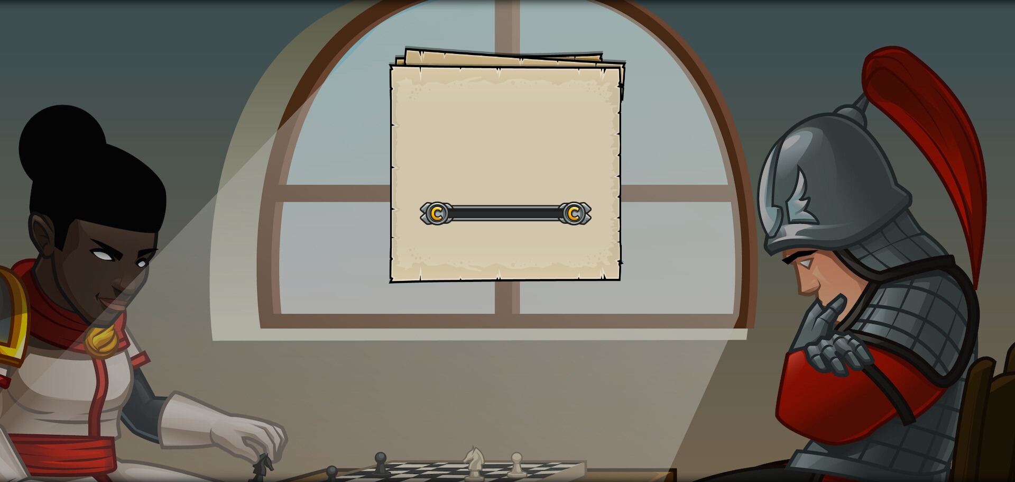
drag, startPoint x: 664, startPoint y: 189, endPoint x: 638, endPoint y: 186, distance: 26.6
click at [638, 186] on div "Goals Start Level Error loading from server. Try refreshing the page. You'll ne…" at bounding box center [507, 241] width 1015 height 482
click at [635, 185] on div "Goals Start Level Error loading from server. Try refreshing the page. You'll ne…" at bounding box center [507, 241] width 1015 height 482
click at [638, 190] on div "Goals Start Level Error loading from server. Try refreshing the page. You'll ne…" at bounding box center [507, 241] width 1015 height 482
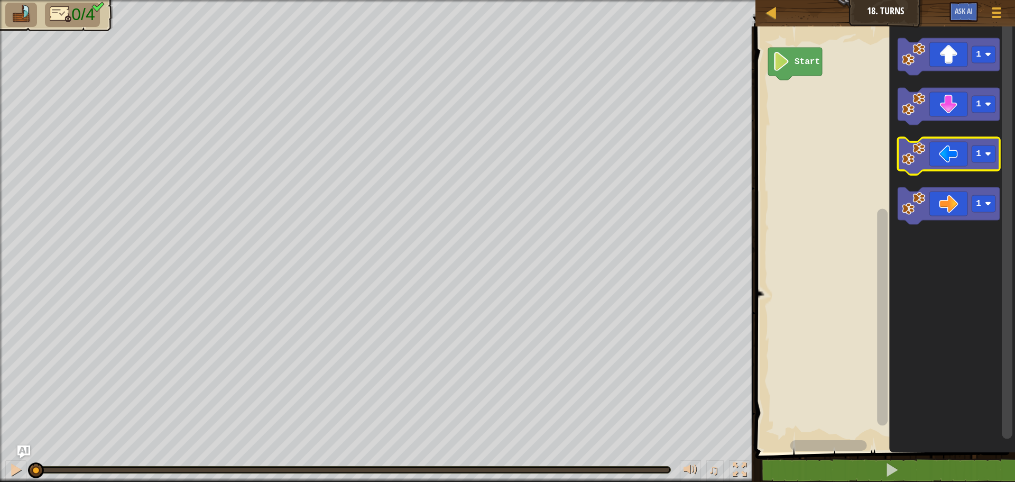
click at [938, 160] on icon "Blockly Workspace" at bounding box center [949, 155] width 102 height 37
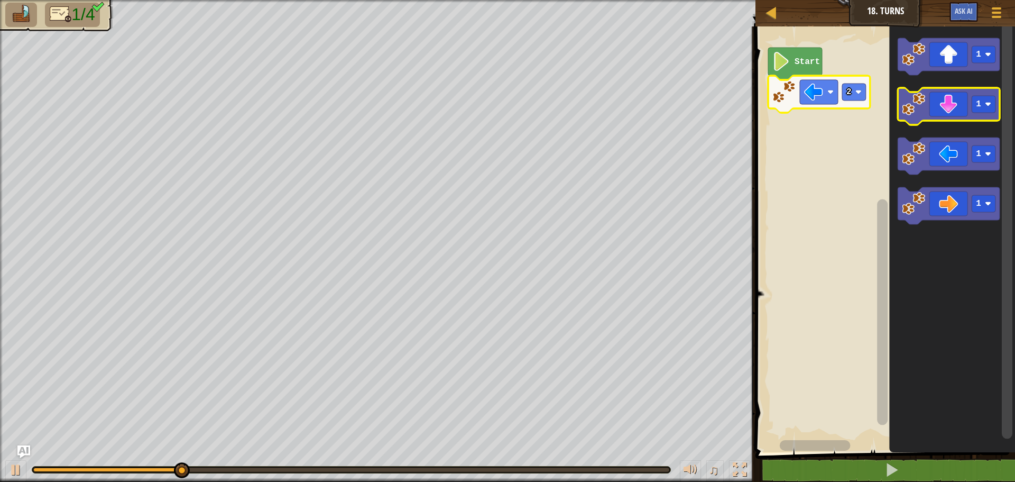
click at [951, 105] on icon "Blockly Workspace" at bounding box center [949, 106] width 102 height 37
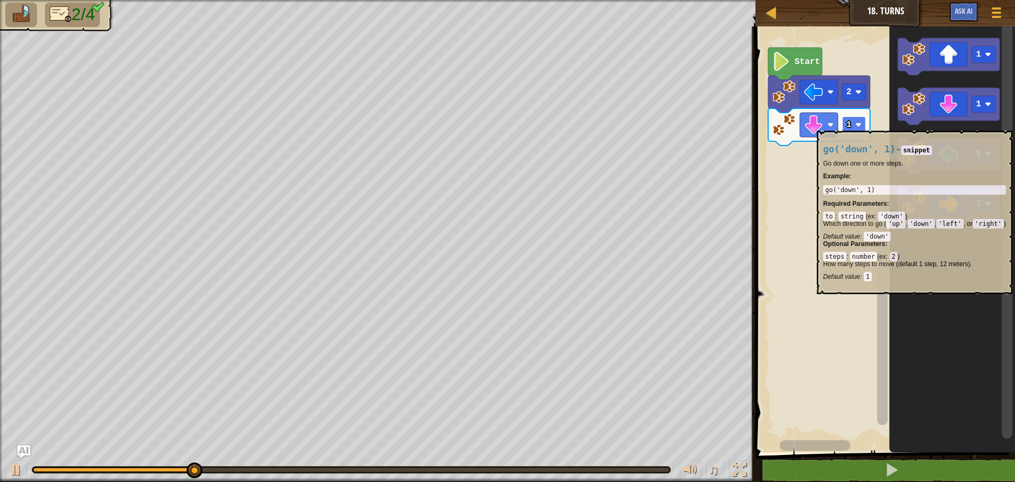
click at [863, 125] on rect "Blockly Workspace" at bounding box center [854, 124] width 24 height 17
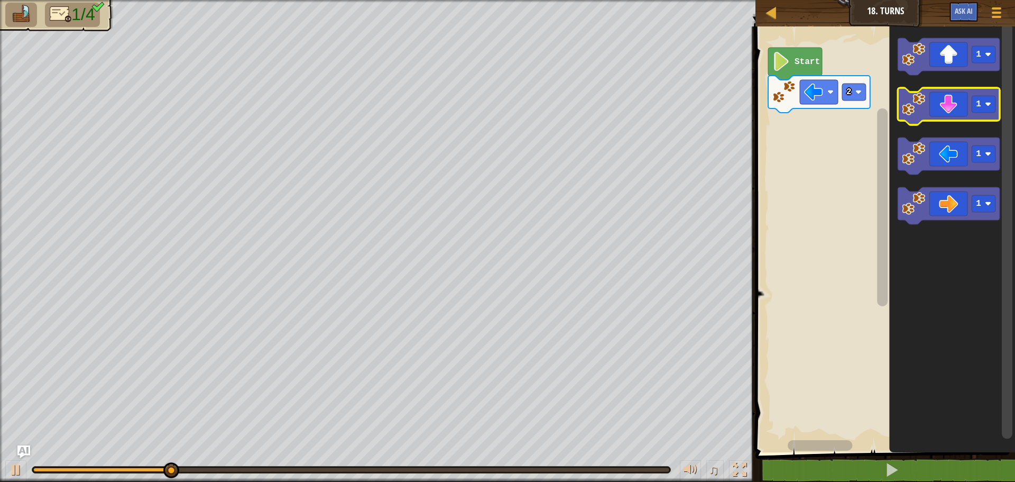
click at [966, 108] on icon "Blockly Workspace" at bounding box center [949, 106] width 102 height 37
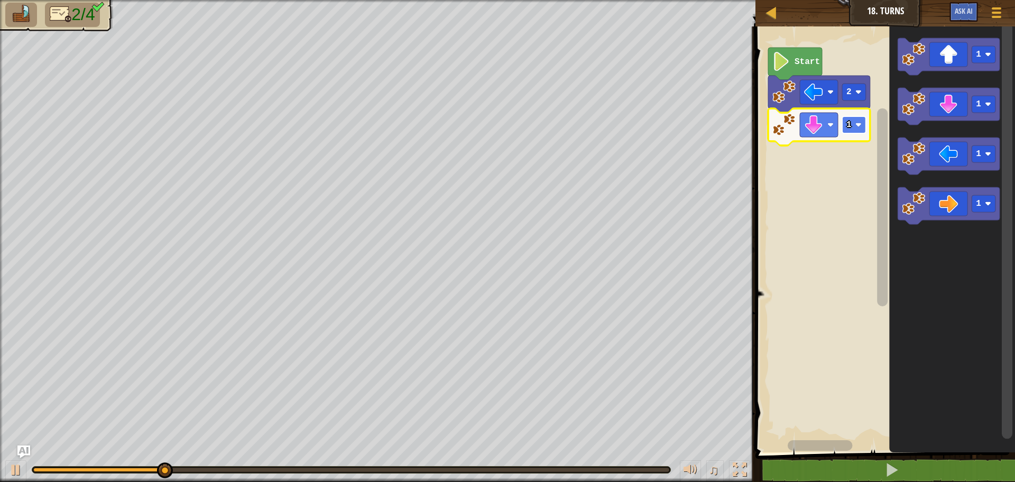
click at [861, 121] on rect "Blockly Workspace" at bounding box center [854, 124] width 24 height 17
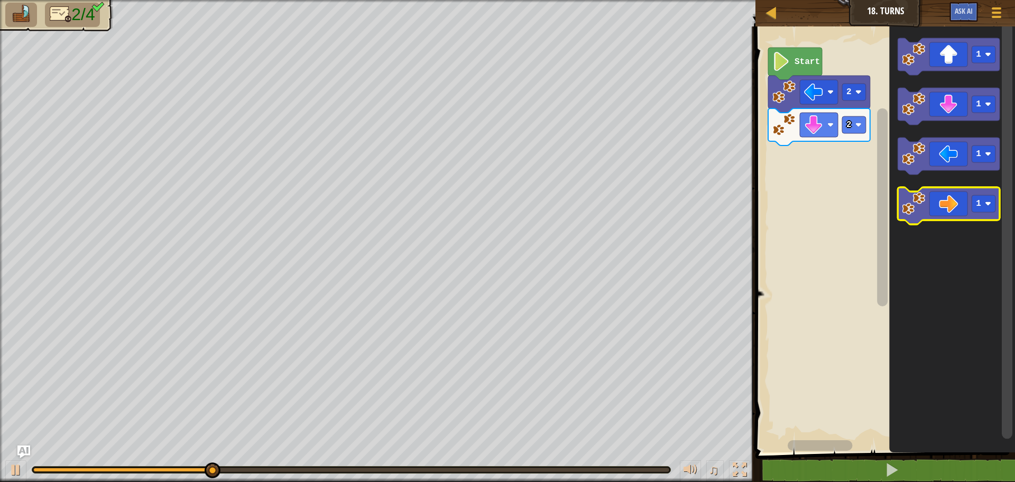
click at [947, 205] on icon "Blockly Workspace" at bounding box center [949, 205] width 102 height 37
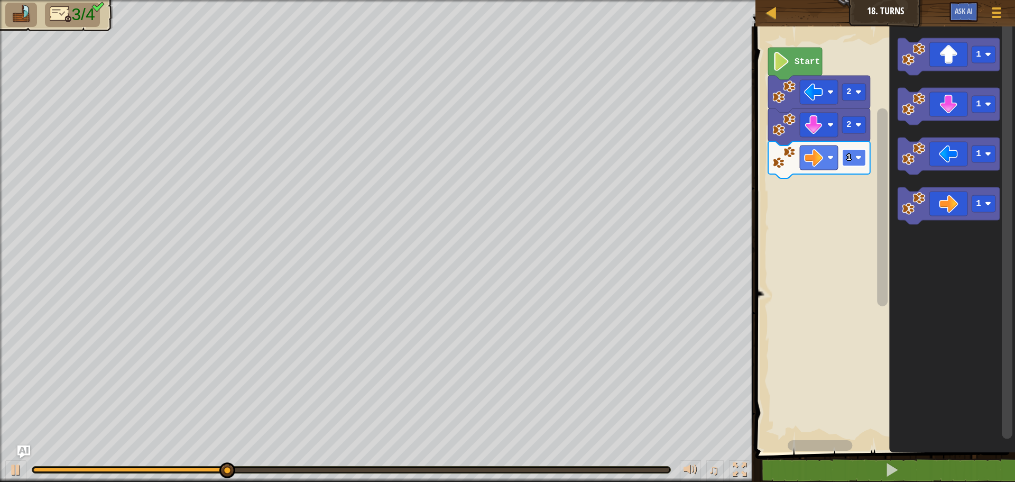
click at [865, 156] on rect "Blockly Workspace" at bounding box center [854, 157] width 24 height 17
click at [857, 155] on image "Blockly Workspace" at bounding box center [859, 157] width 6 height 6
click at [857, 146] on icon "Blockly Workspace" at bounding box center [819, 159] width 102 height 37
click at [862, 157] on rect "Blockly Workspace" at bounding box center [854, 157] width 24 height 17
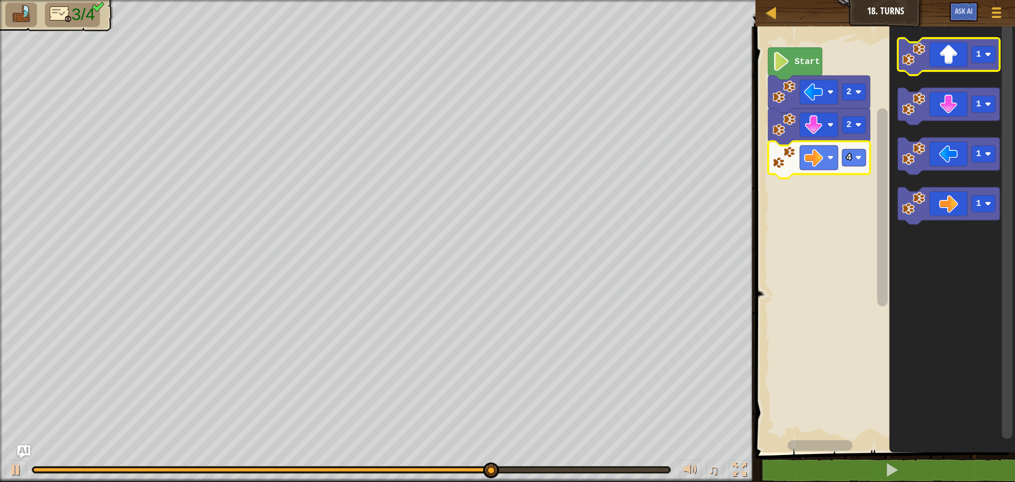
click at [952, 62] on icon "Blockly Workspace" at bounding box center [949, 56] width 102 height 37
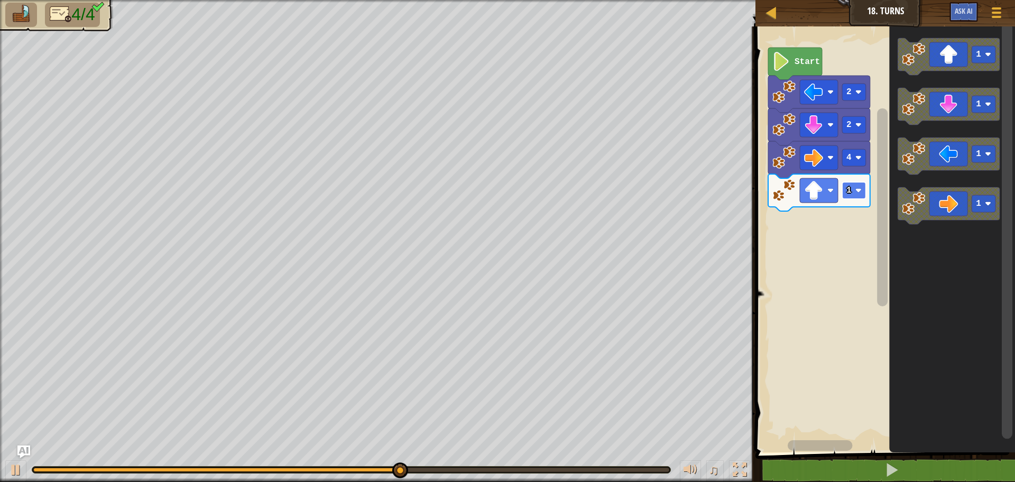
click at [859, 187] on rect "Blockly Workspace" at bounding box center [854, 190] width 24 height 17
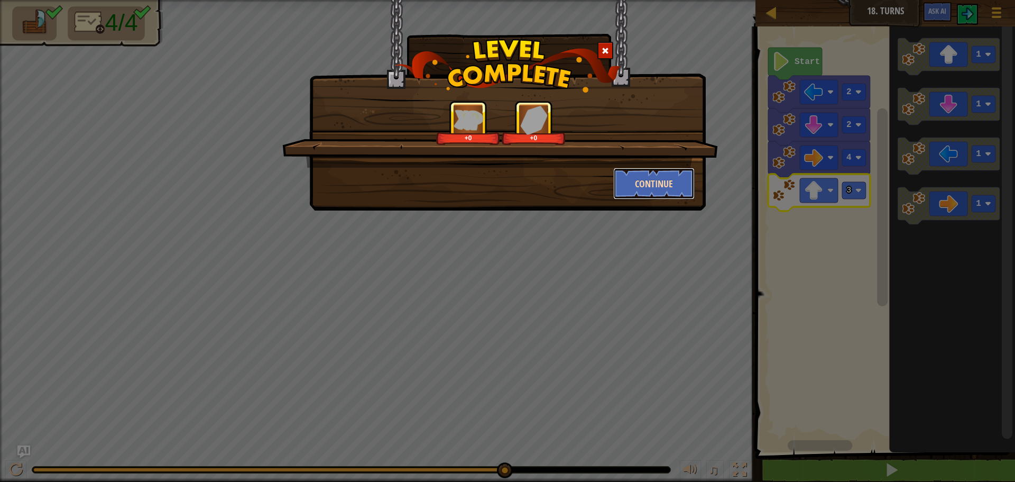
click at [647, 169] on button "Continue" at bounding box center [654, 184] width 82 height 32
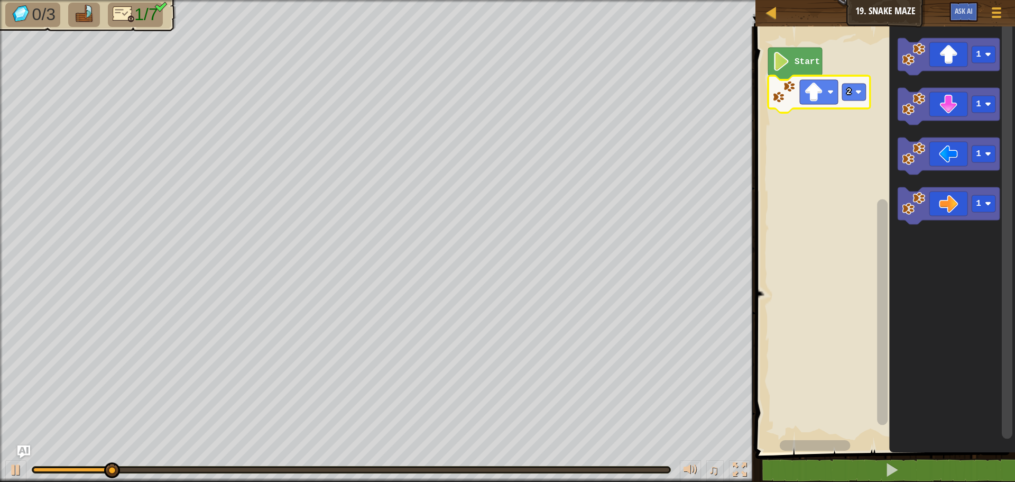
click at [864, 83] on icon "Blockly Workspace" at bounding box center [819, 94] width 102 height 37
click at [857, 91] on image "Blockly Workspace" at bounding box center [859, 92] width 6 height 6
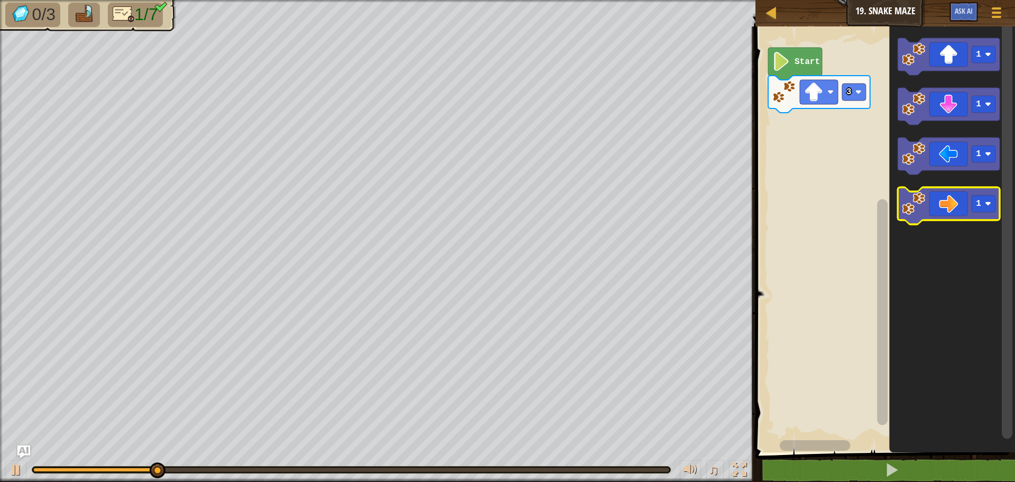
click at [969, 202] on icon "Blockly Workspace" at bounding box center [949, 205] width 102 height 37
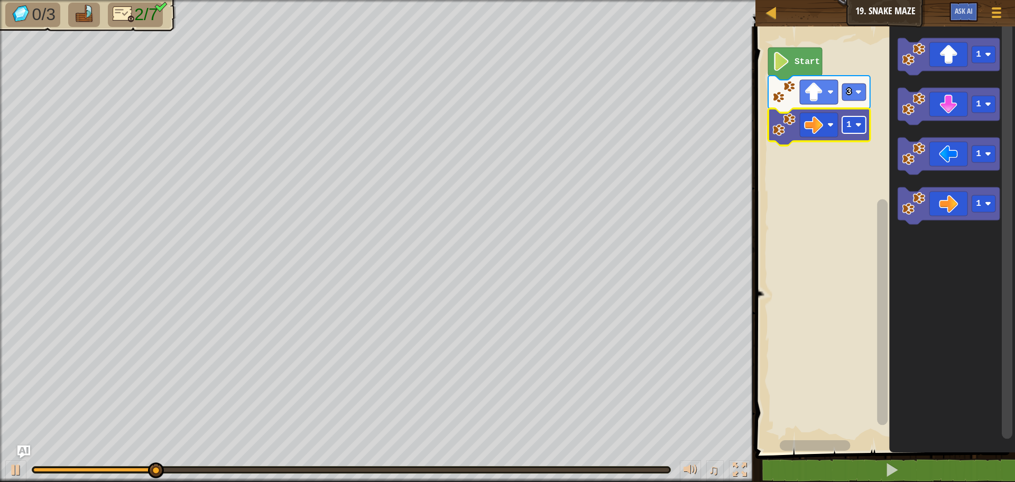
click at [858, 126] on image "Blockly Workspace" at bounding box center [859, 125] width 6 height 6
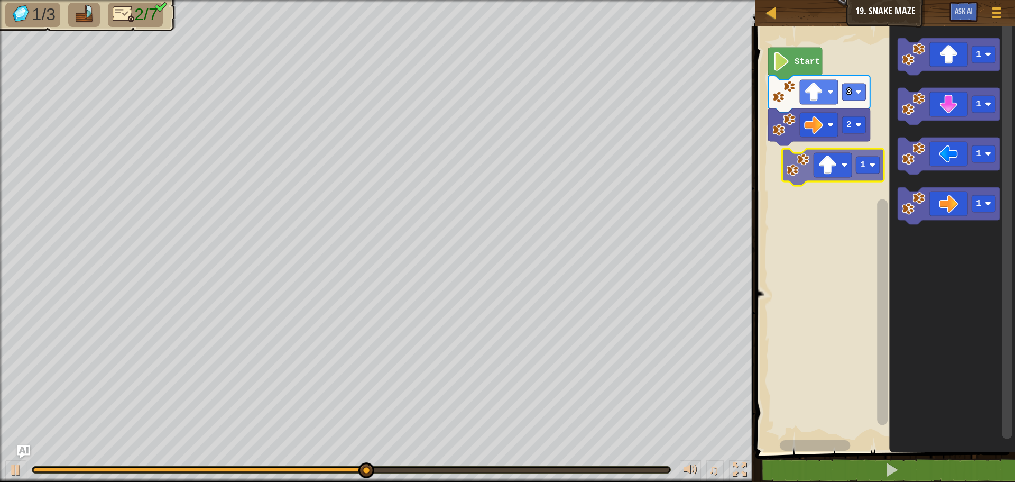
click at [825, 188] on div "Start 3 2 1 1 1 1 1" at bounding box center [883, 236] width 263 height 431
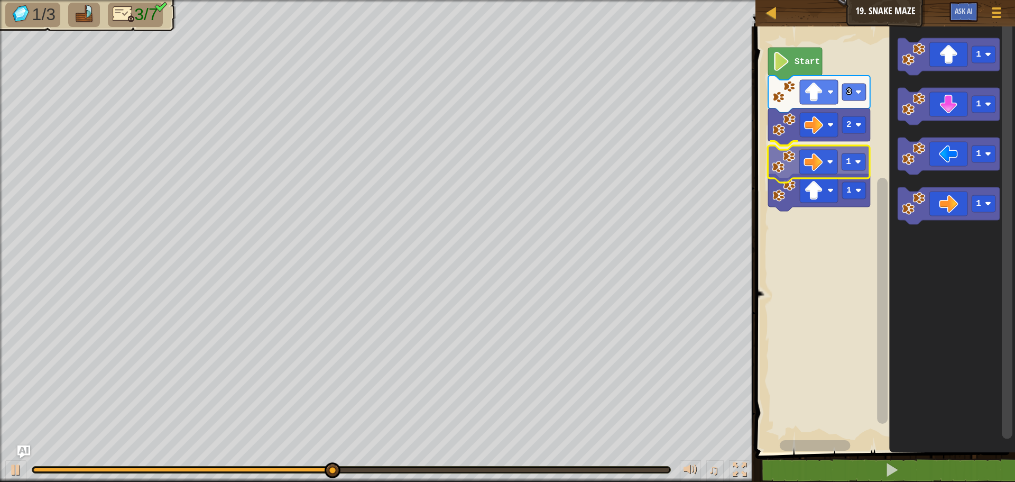
click at [814, 180] on div "2 1 1 3 Start 1 1 1 1 1" at bounding box center [883, 236] width 263 height 431
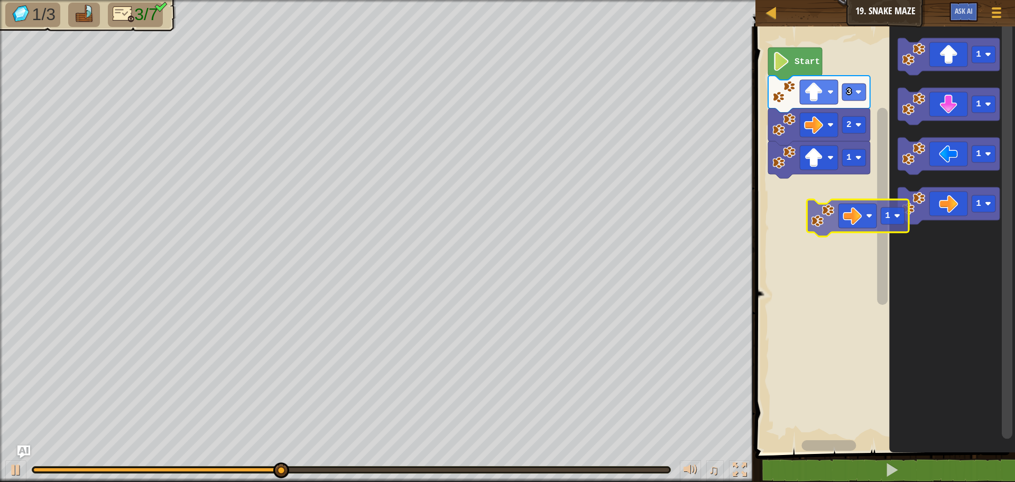
click at [860, 232] on div "Start 3 2 1 1 1 1 1 1" at bounding box center [883, 236] width 263 height 431
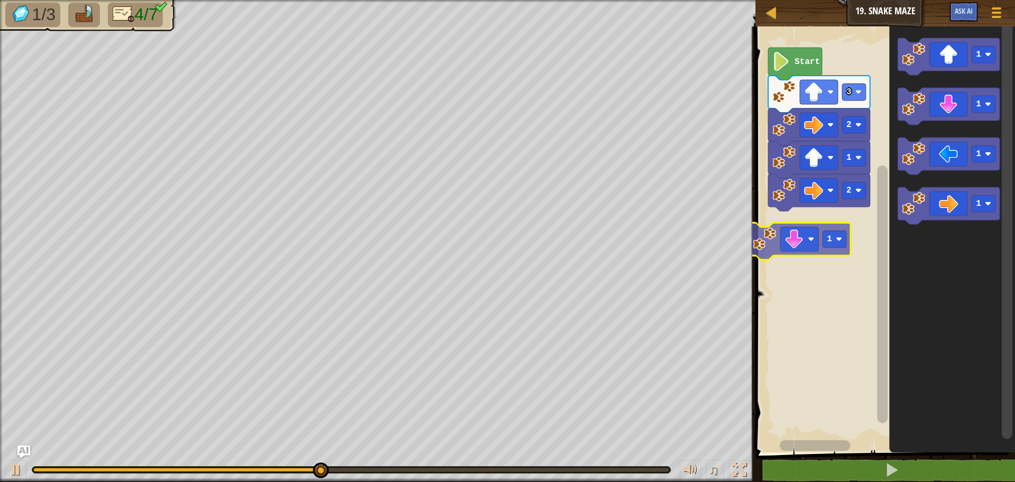
click at [791, 250] on div "Start 3 2 1 2 1 1 1 1 1 1" at bounding box center [883, 236] width 263 height 431
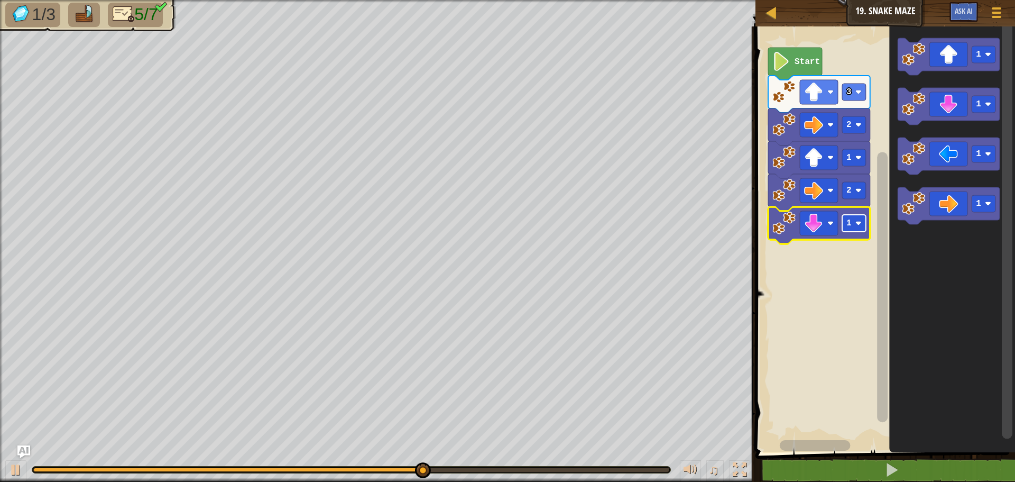
click at [848, 224] on text "1" at bounding box center [849, 223] width 5 height 10
click at [844, 264] on div "Start 3 2 1 2 2 1 1 1 1" at bounding box center [883, 236] width 263 height 431
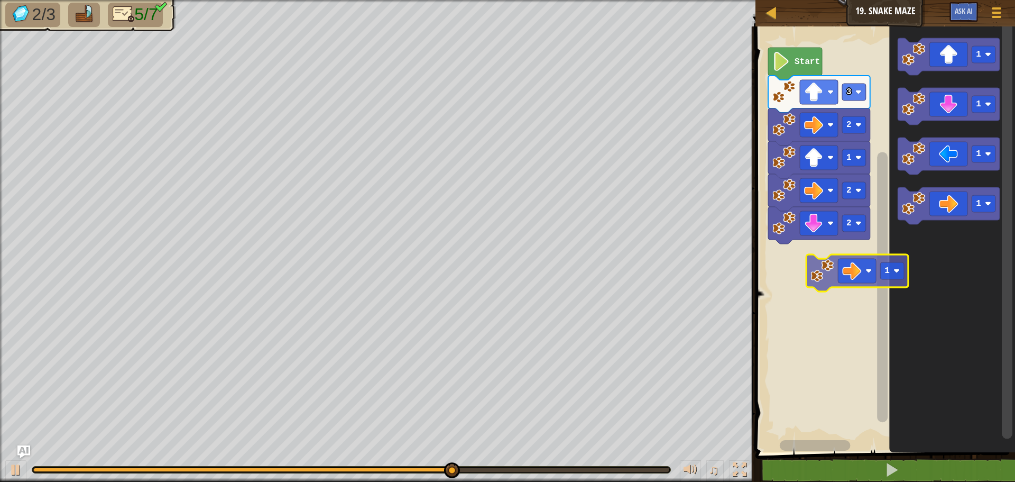
click at [848, 278] on div "Start 3 2 1 2 2 1 1 1 1 1" at bounding box center [883, 236] width 263 height 431
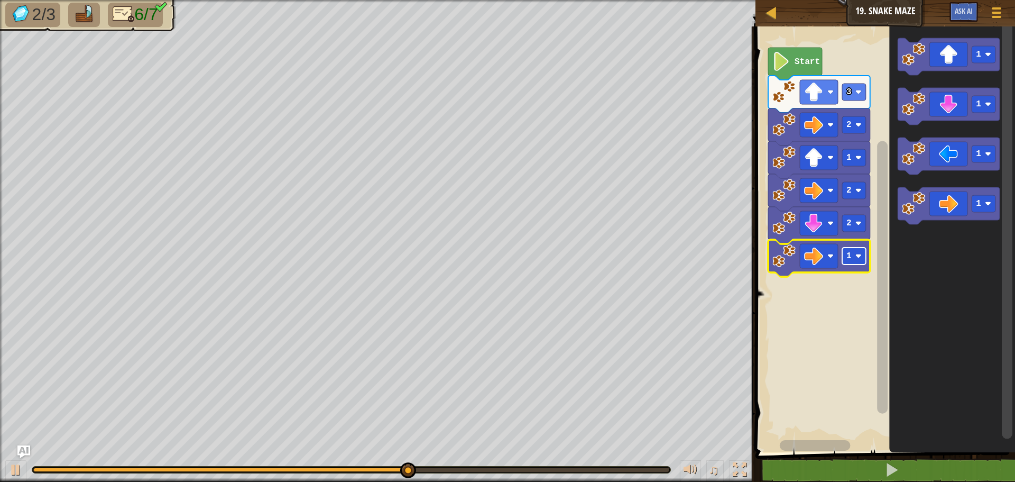
click at [860, 257] on image "Blockly Workspace" at bounding box center [859, 256] width 6 height 6
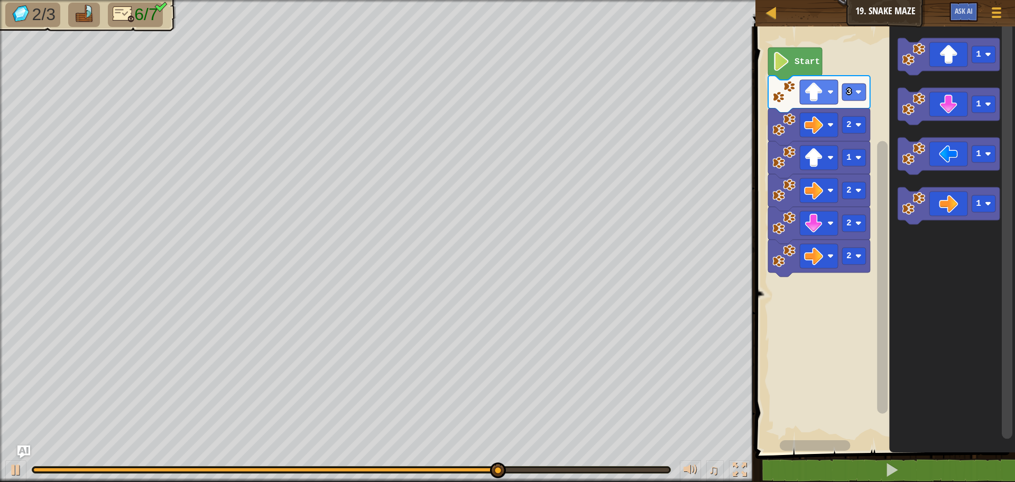
click at [823, 269] on div "Start 3 2 1 2 2 2 1 1 1 1" at bounding box center [883, 236] width 263 height 431
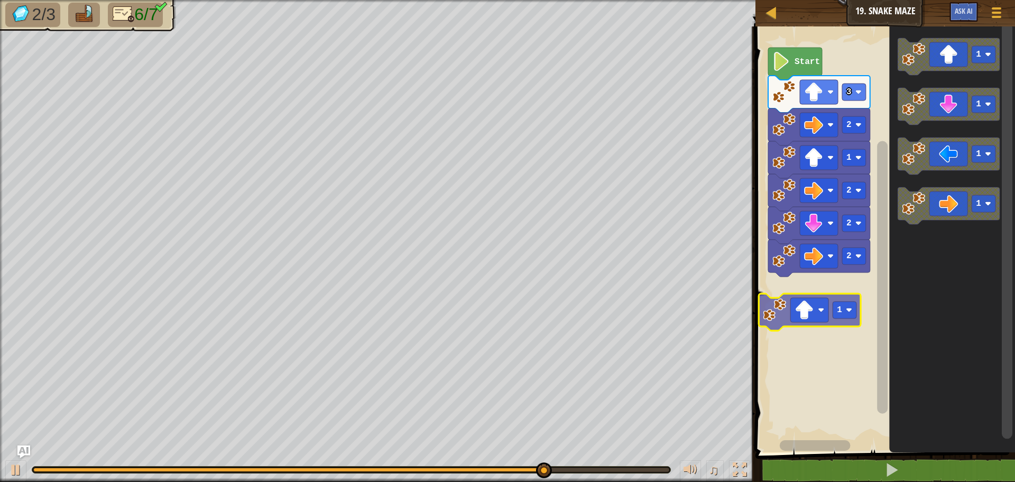
click at [843, 315] on div "Start 3 2 1 2 2 2 1 1 1 1 1 1" at bounding box center [883, 236] width 263 height 431
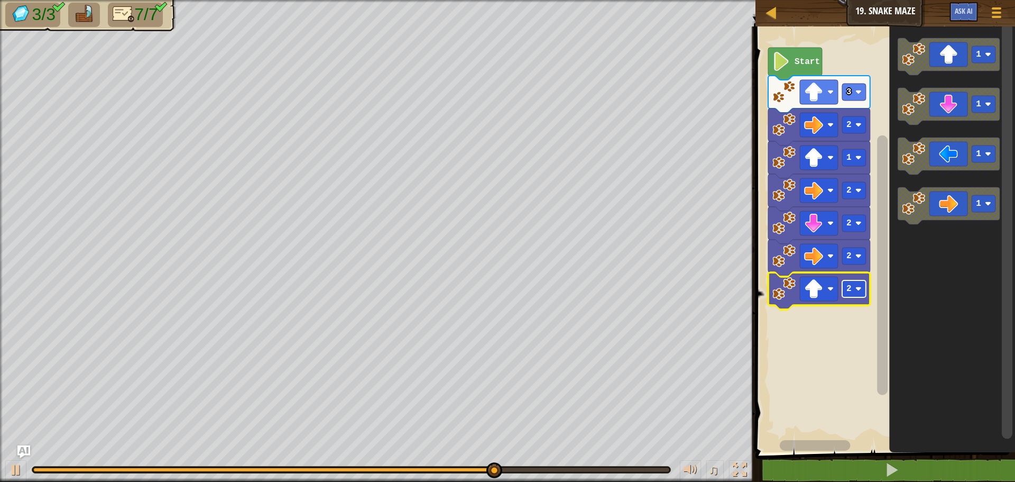
click at [863, 289] on rect "Blockly Workspace" at bounding box center [854, 288] width 24 height 17
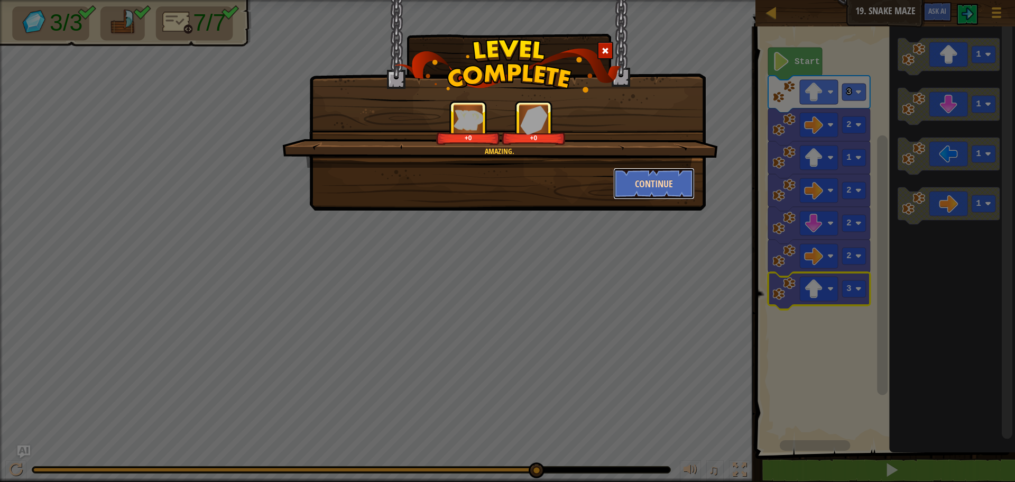
click at [639, 194] on button "Continue" at bounding box center [654, 184] width 82 height 32
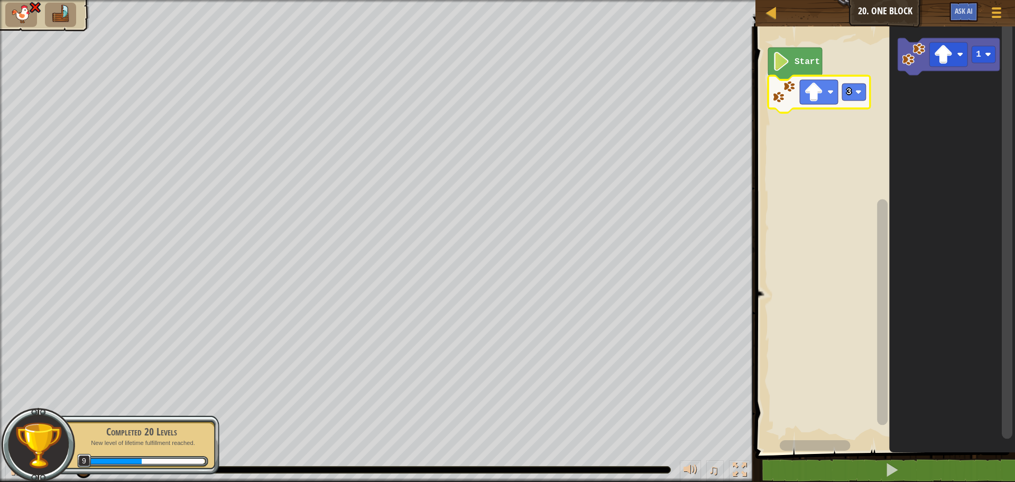
click at [805, 66] on text "Start" at bounding box center [807, 62] width 25 height 10
click at [794, 62] on icon "Blockly Workspace" at bounding box center [795, 64] width 54 height 32
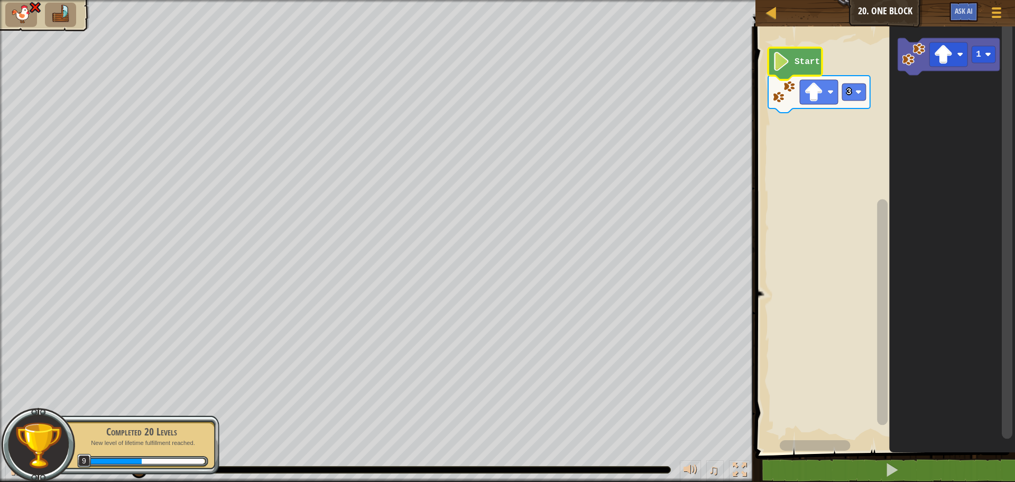
click at [785, 59] on image "Blockly Workspace" at bounding box center [782, 61] width 18 height 19
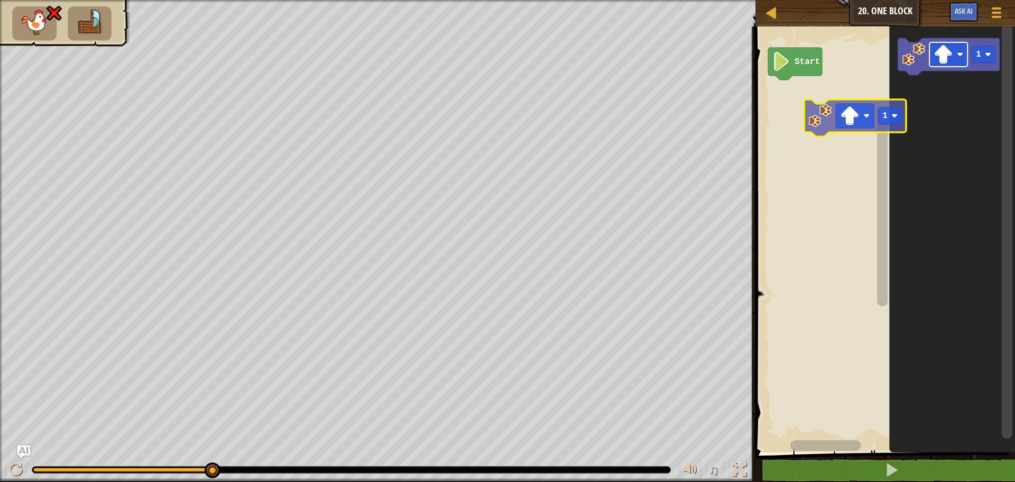
click at [823, 110] on div "Start 1 1" at bounding box center [883, 236] width 263 height 431
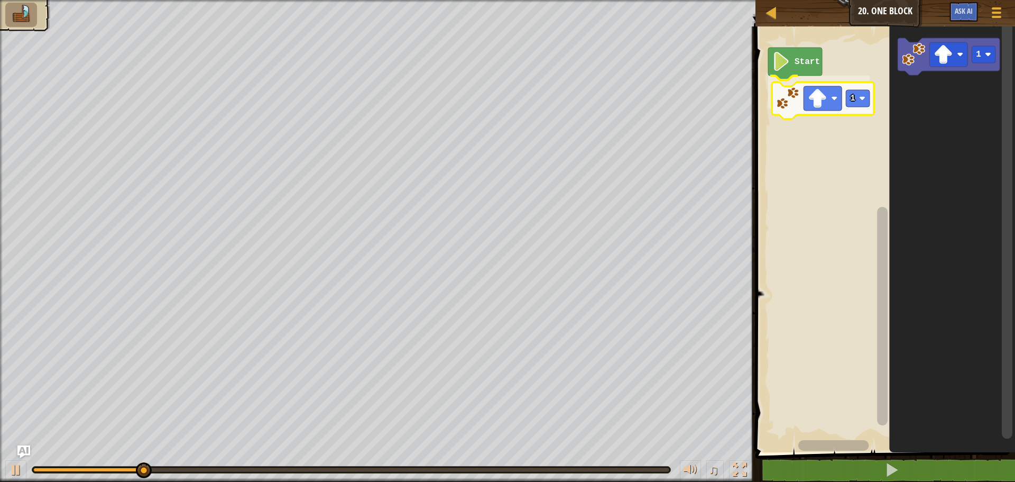
click at [827, 113] on div "Start 1 1 1" at bounding box center [883, 236] width 263 height 431
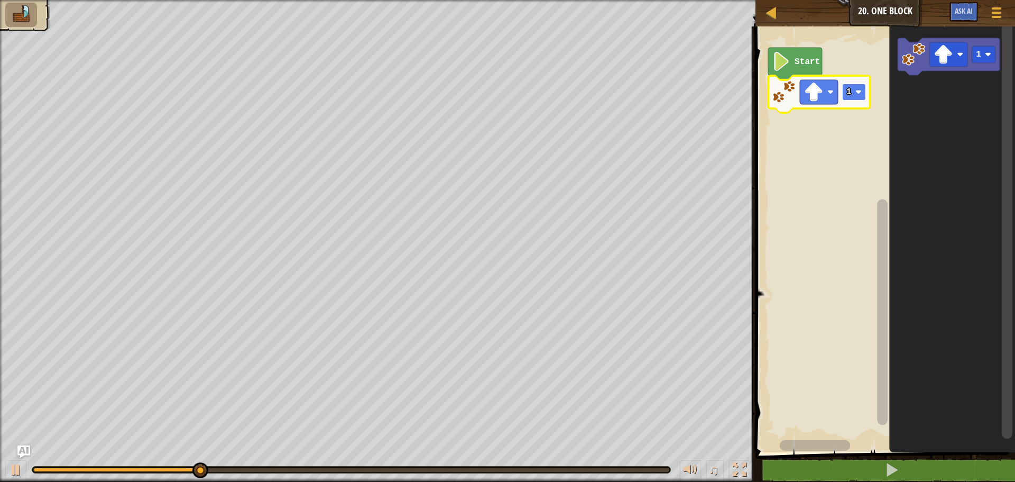
click at [856, 90] on image "Blockly Workspace" at bounding box center [859, 92] width 6 height 6
click at [834, 93] on rect "Blockly Workspace" at bounding box center [819, 92] width 38 height 24
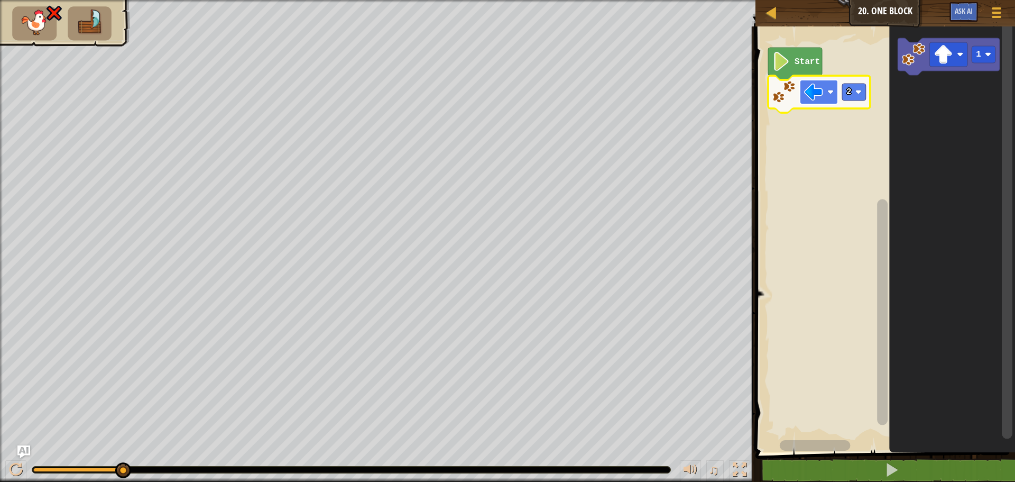
click at [822, 93] on image "Blockly Workspace" at bounding box center [813, 91] width 19 height 19
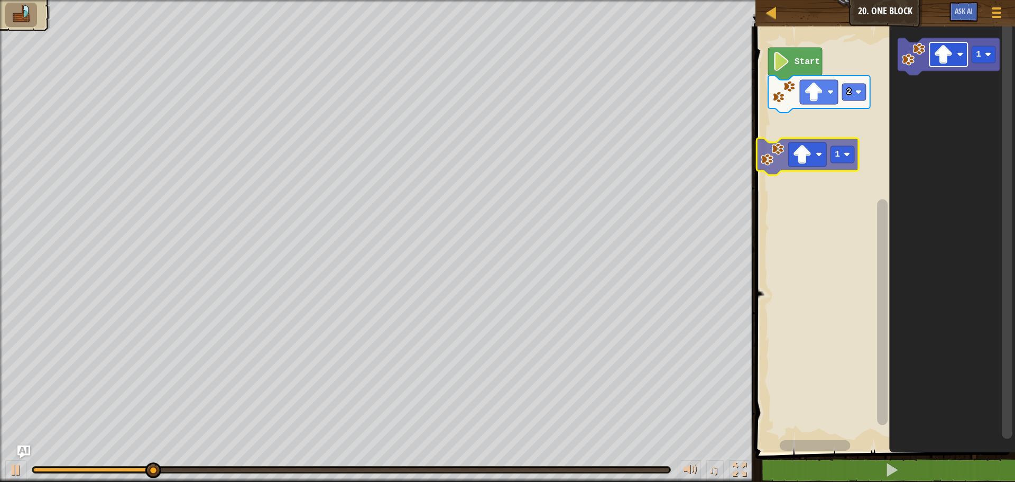
click at [811, 158] on div "Start 2 1 1" at bounding box center [883, 236] width 263 height 431
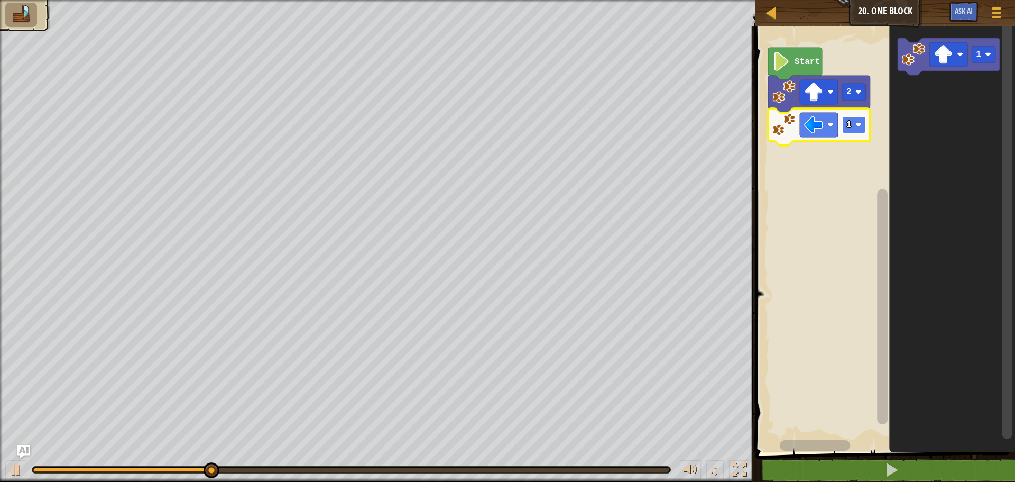
click at [859, 127] on image "Blockly Workspace" at bounding box center [859, 125] width 6 height 6
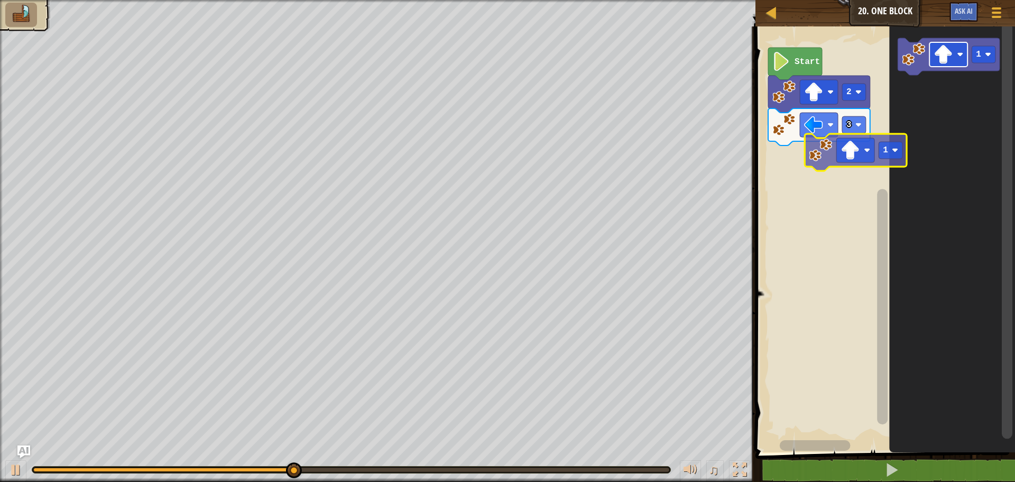
click at [823, 163] on div "Start 2 3 1 1" at bounding box center [883, 236] width 263 height 431
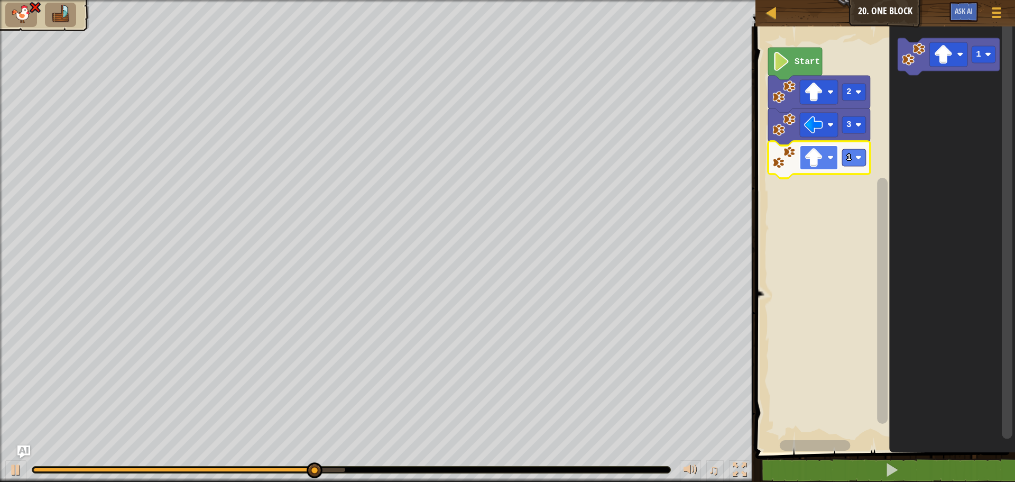
click at [828, 154] on rect "Blockly Workspace" at bounding box center [819, 157] width 38 height 24
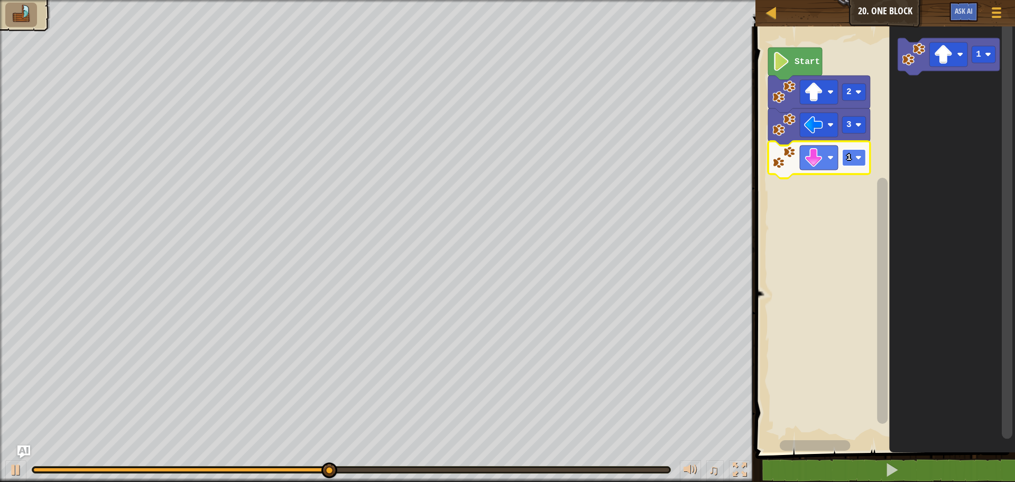
click at [856, 157] on image "Blockly Workspace" at bounding box center [859, 157] width 6 height 6
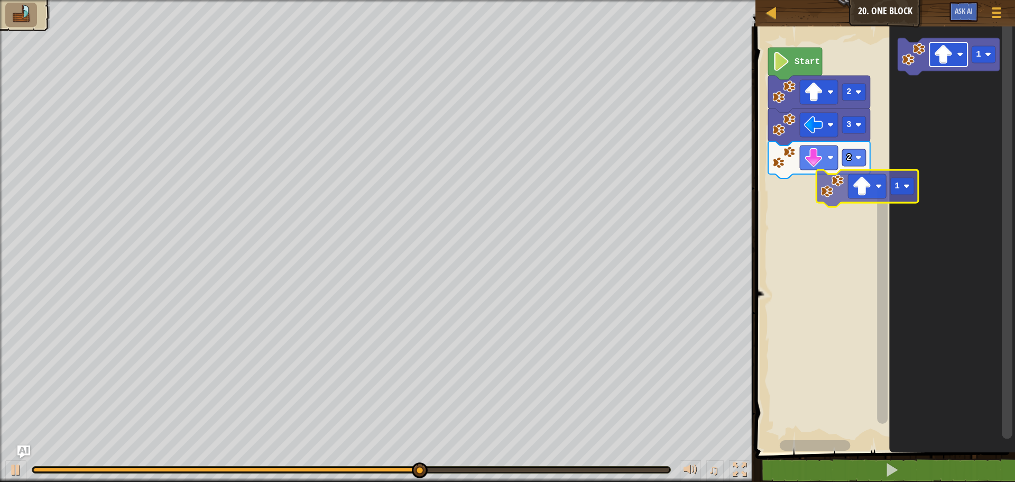
click at [850, 203] on div "Start 2 3 2 1 1" at bounding box center [883, 236] width 263 height 431
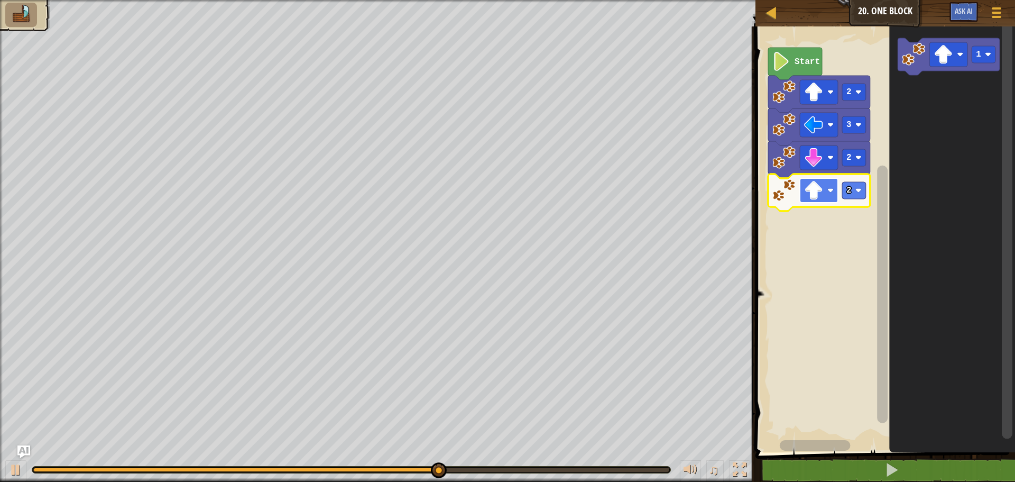
click at [830, 189] on image "Blockly Workspace" at bounding box center [831, 190] width 6 height 6
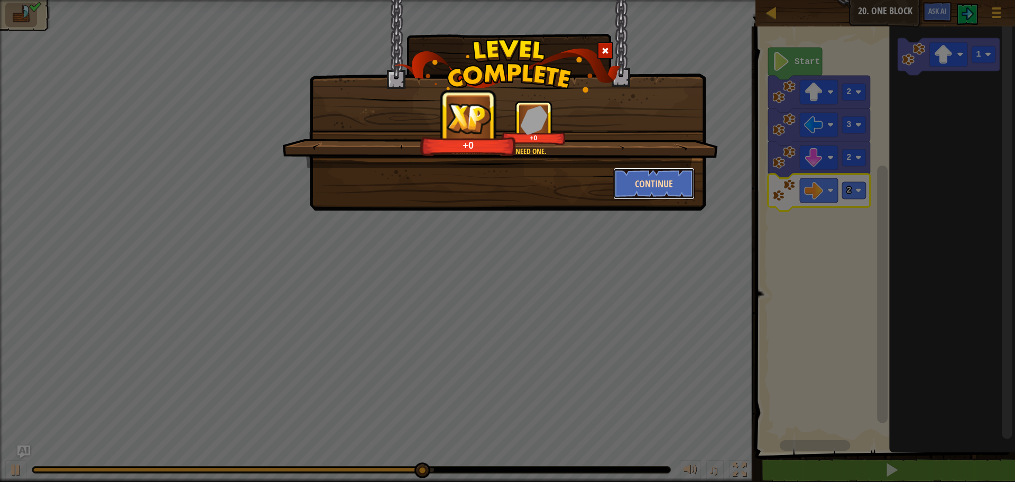
click at [659, 188] on button "Continue" at bounding box center [654, 184] width 82 height 32
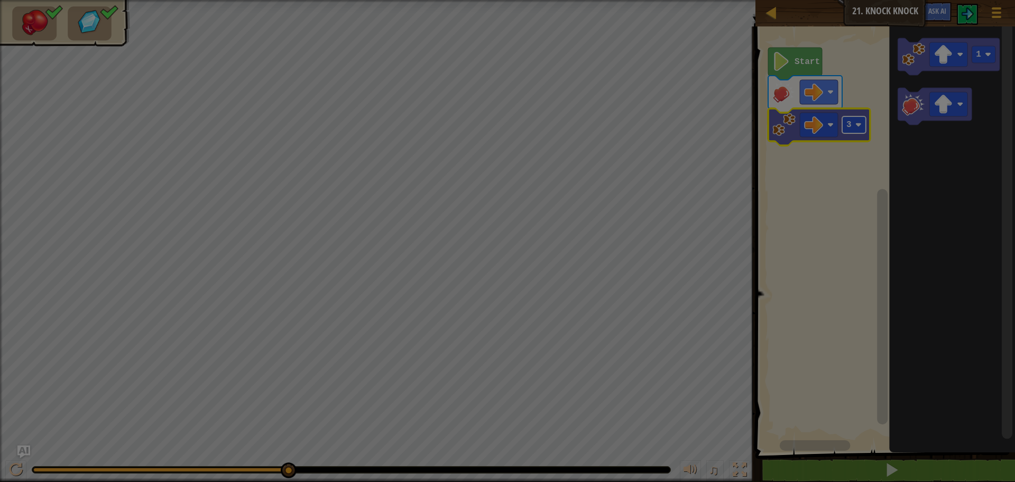
click at [861, 1] on body "Map Junior 21. Knock Knock Game Menu Ask AI 1 ההההההההההההההההההההההההההההההההה…" at bounding box center [507, 0] width 1015 height 1
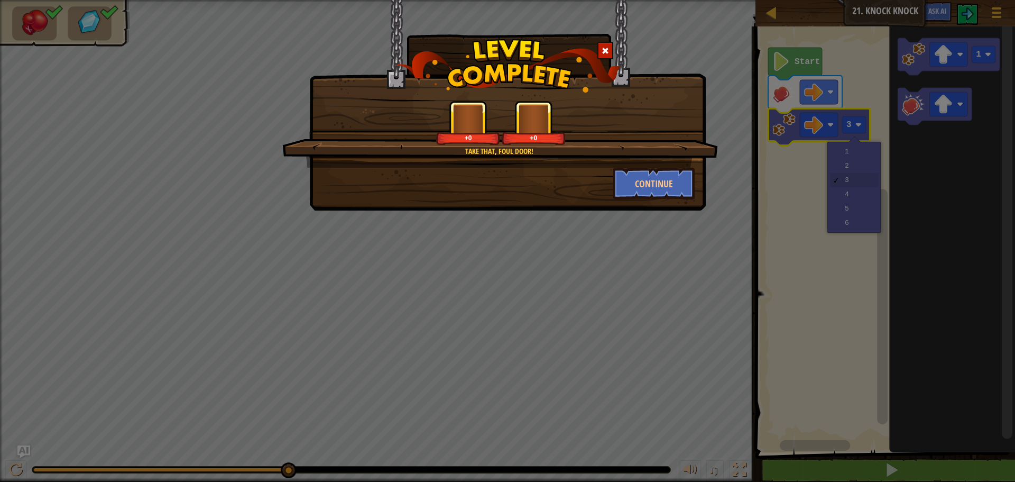
click at [850, 164] on div "Take that, foul door! +0 +0 Continue" at bounding box center [507, 241] width 1015 height 482
click at [666, 180] on button "Continue" at bounding box center [654, 184] width 82 height 32
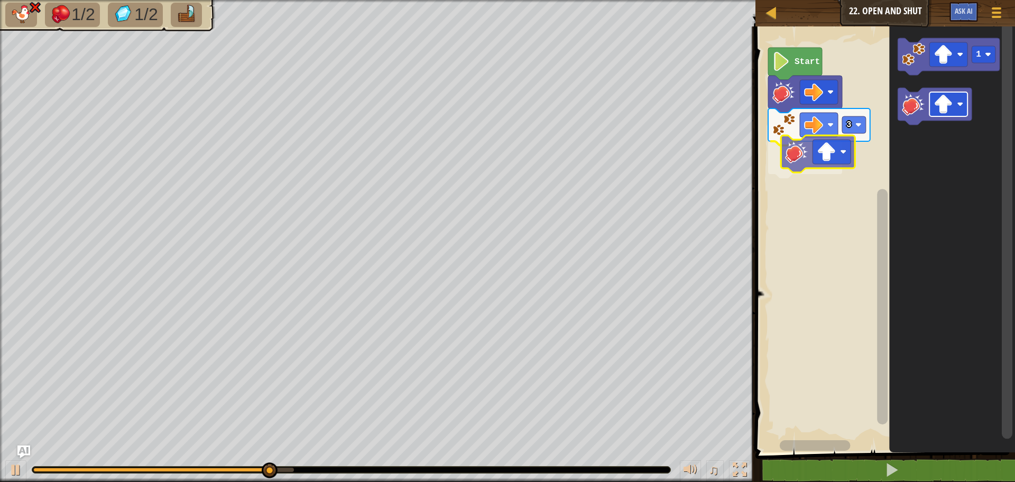
click at [845, 154] on div "Start 3 1" at bounding box center [883, 236] width 263 height 431
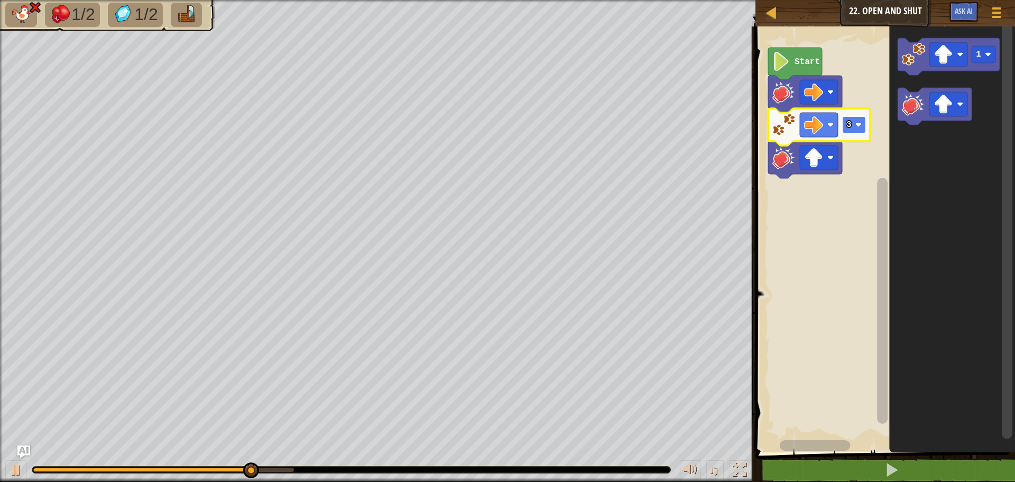
click at [854, 124] on rect "Blockly Workspace" at bounding box center [854, 124] width 24 height 17
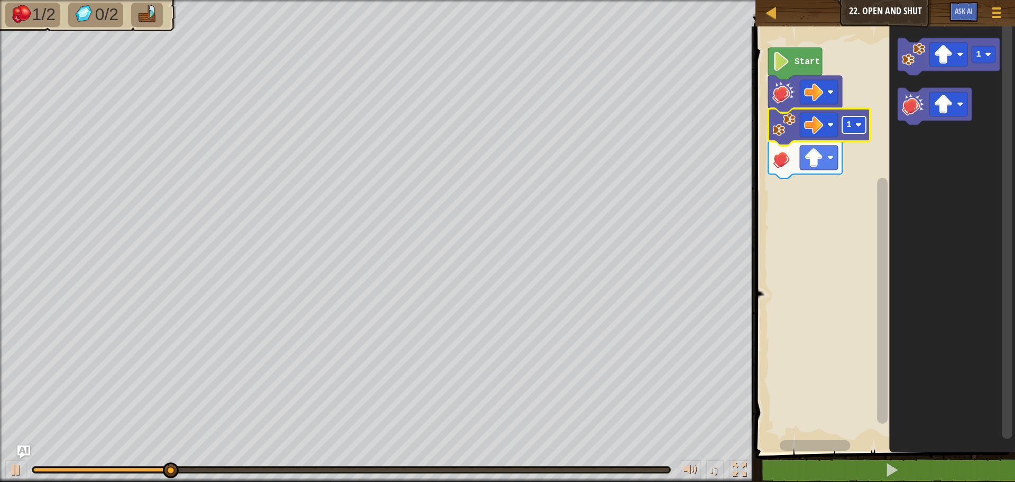
click at [853, 120] on rect "Blockly Workspace" at bounding box center [854, 124] width 24 height 17
click at [829, 153] on rect "Blockly Workspace" at bounding box center [819, 157] width 38 height 24
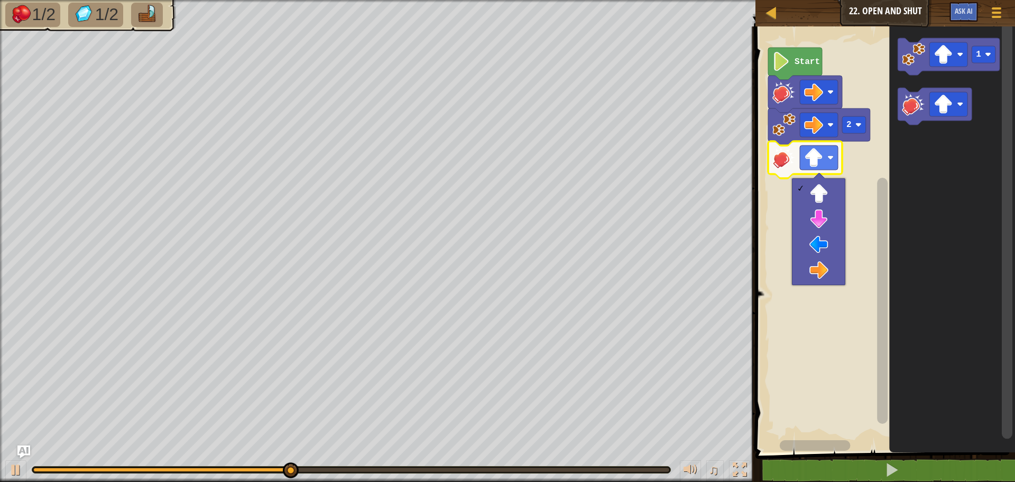
click at [858, 176] on rect "Blockly Workspace" at bounding box center [883, 236] width 263 height 431
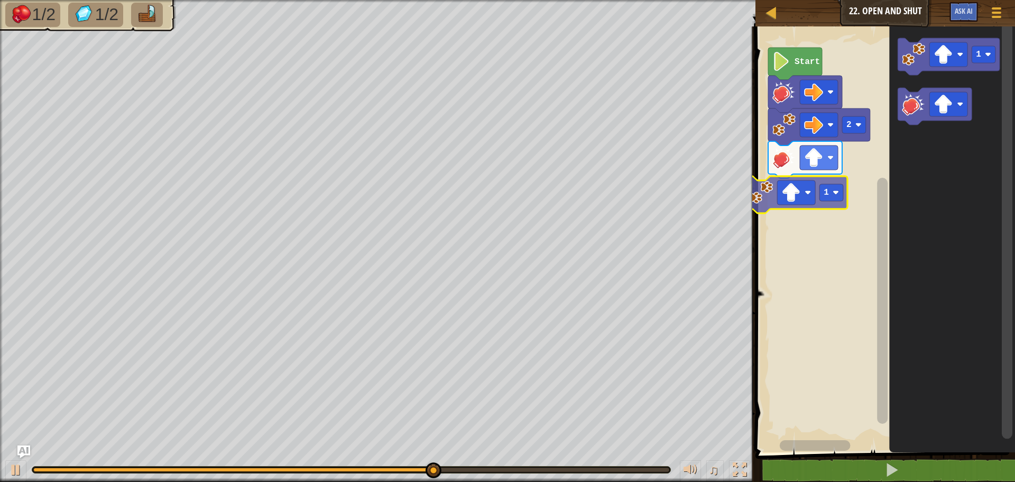
click at [796, 211] on div "Start 2 1 1 1" at bounding box center [883, 236] width 263 height 431
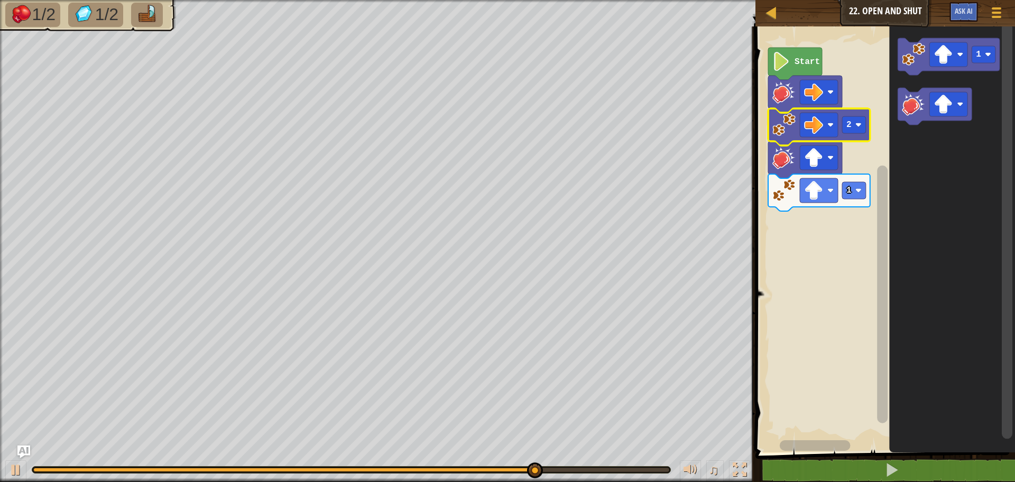
click at [793, 275] on rect "Blockly Workspace" at bounding box center [883, 236] width 263 height 431
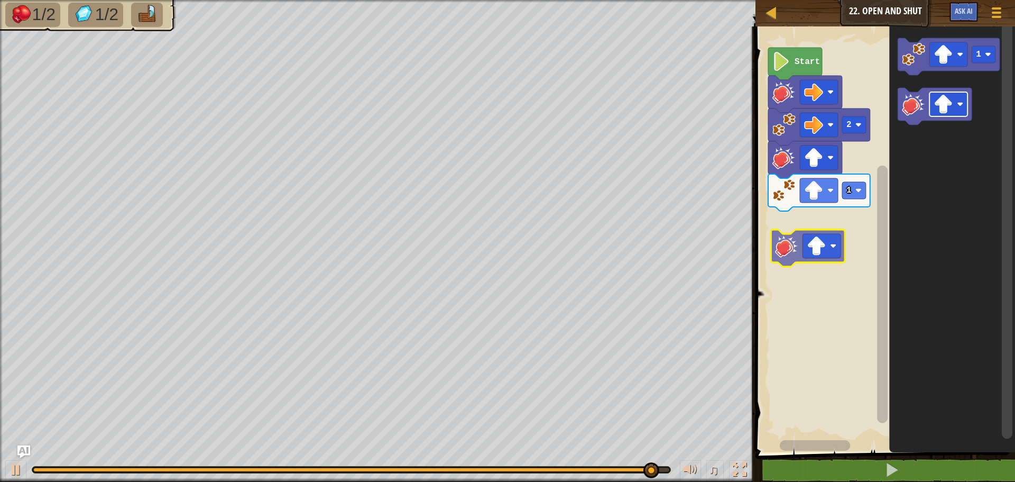
click at [806, 243] on div "Start 1 2 1" at bounding box center [883, 236] width 263 height 431
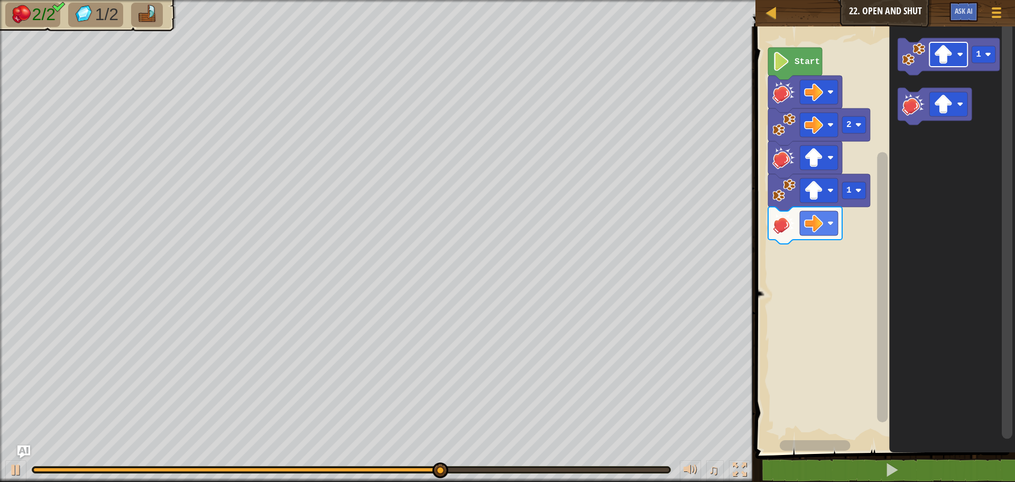
click at [934, 163] on icon "1" at bounding box center [952, 236] width 126 height 431
click at [960, 53] on image "Blockly Workspace" at bounding box center [960, 54] width 6 height 6
click at [937, 171] on icon "1" at bounding box center [952, 236] width 126 height 431
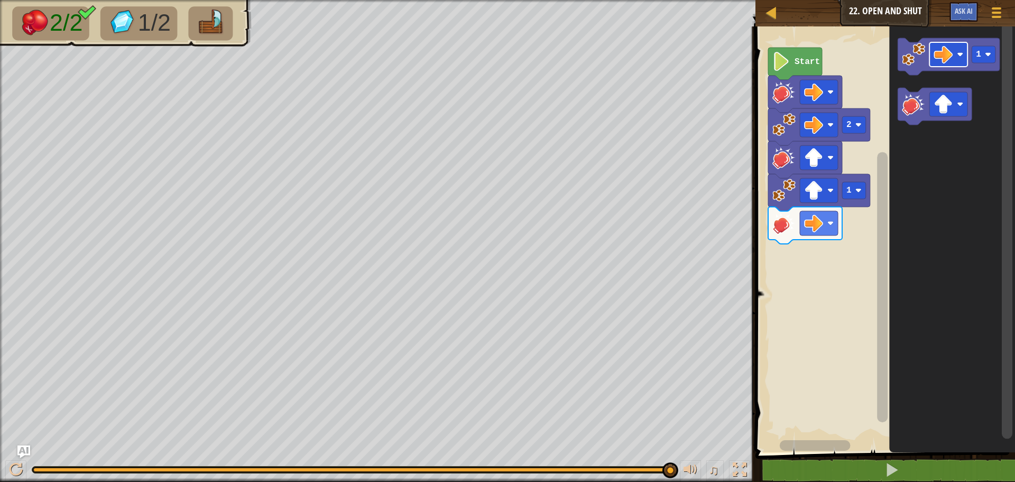
click at [913, 133] on icon "1" at bounding box center [952, 236] width 126 height 431
click at [893, 154] on icon "1" at bounding box center [952, 236] width 126 height 431
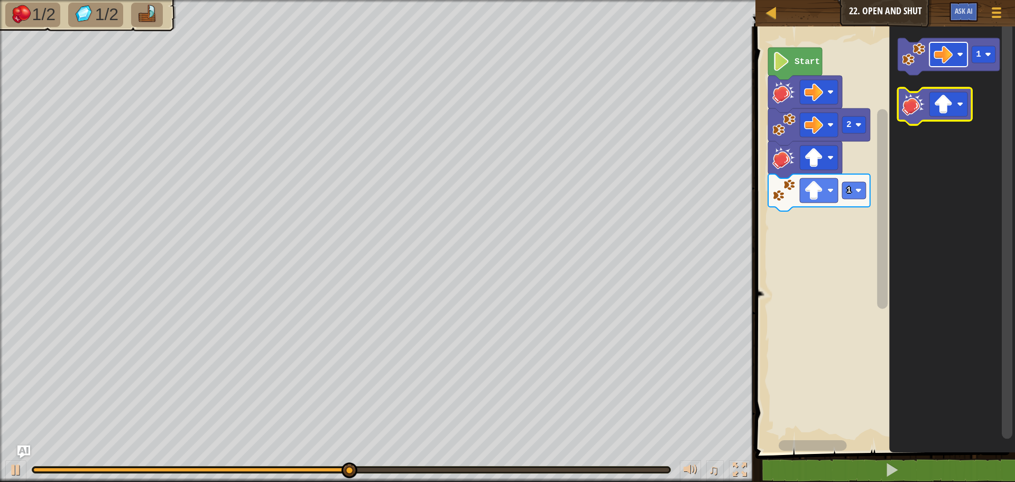
click at [922, 117] on g "1" at bounding box center [949, 81] width 102 height 87
click at [896, 151] on icon "1" at bounding box center [952, 236] width 126 height 431
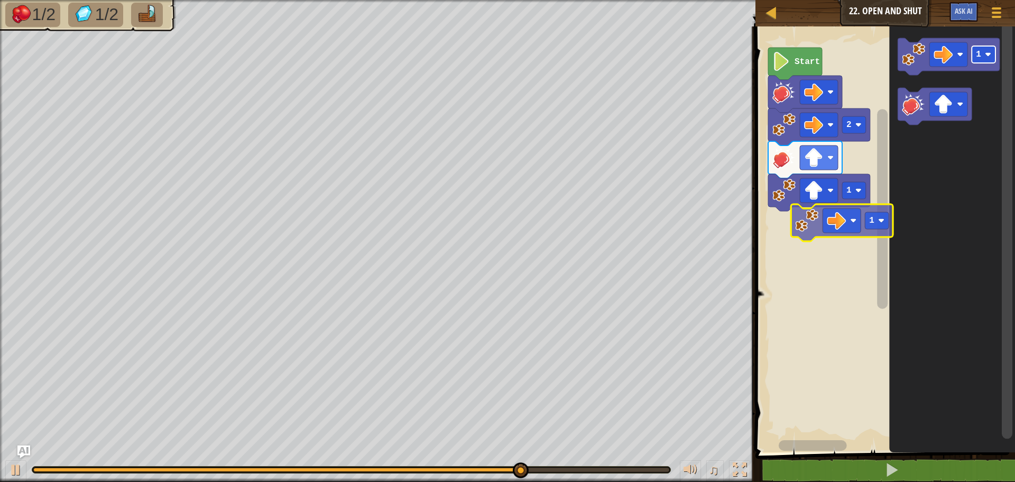
click at [887, 226] on div "Start 2 1 1 1" at bounding box center [883, 236] width 263 height 431
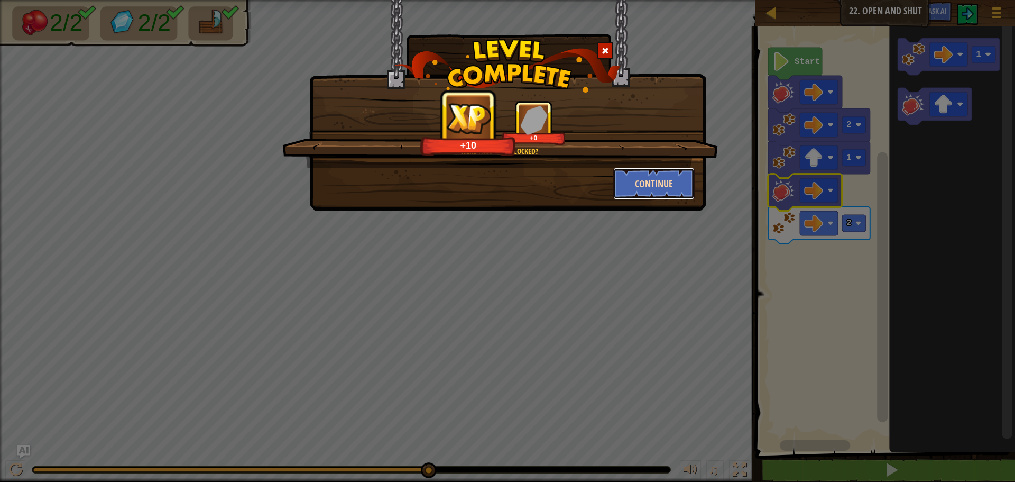
click at [658, 181] on button "Continue" at bounding box center [654, 184] width 82 height 32
